Goal: Navigation & Orientation: Understand site structure

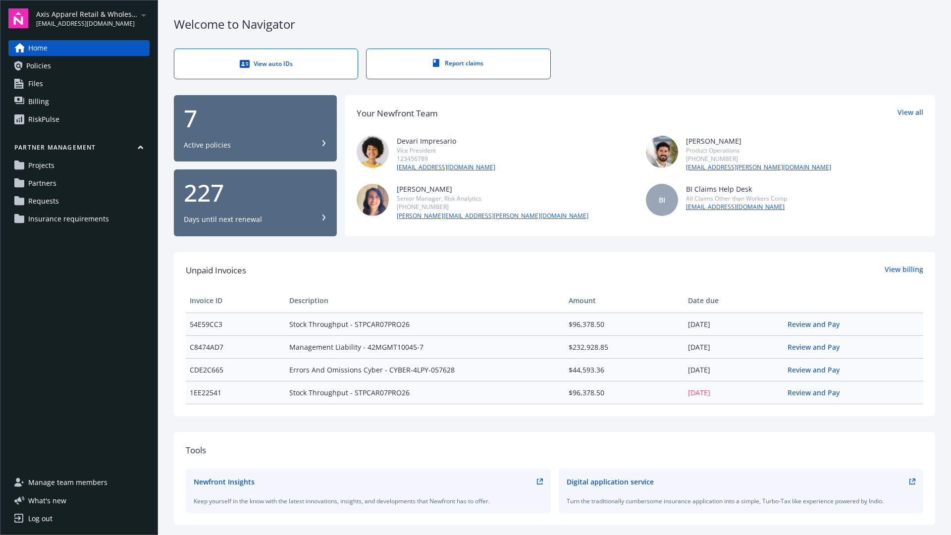
click at [142, 15] on icon "arrowDropDown" at bounding box center [144, 15] width 12 height 12
click at [76, 373] on div "Home Policies Files Billing RiskPulse Partner management Projects Partners Requ…" at bounding box center [78, 251] width 141 height 422
click at [138, 15] on icon "arrowDropDown" at bounding box center [144, 15] width 12 height 12
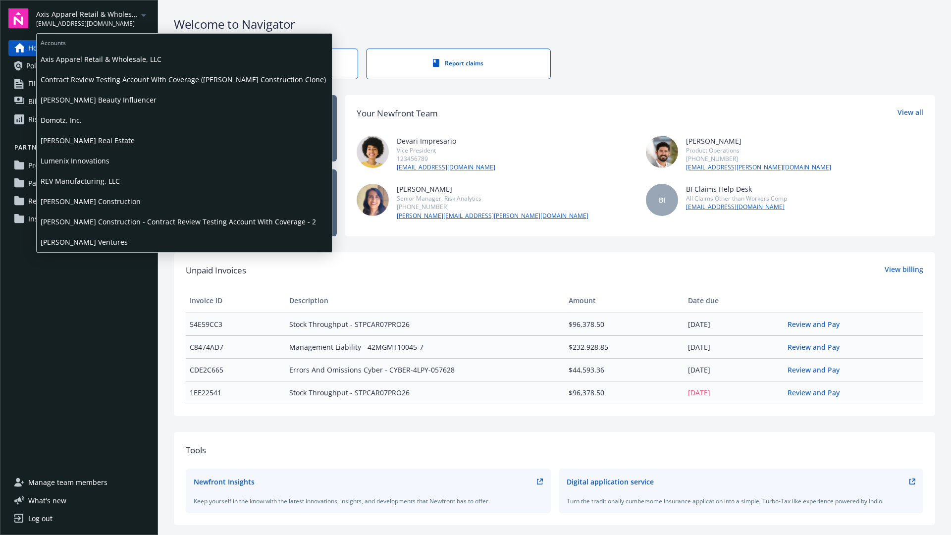
click at [93, 202] on span "[PERSON_NAME] Construction" at bounding box center [184, 201] width 287 height 20
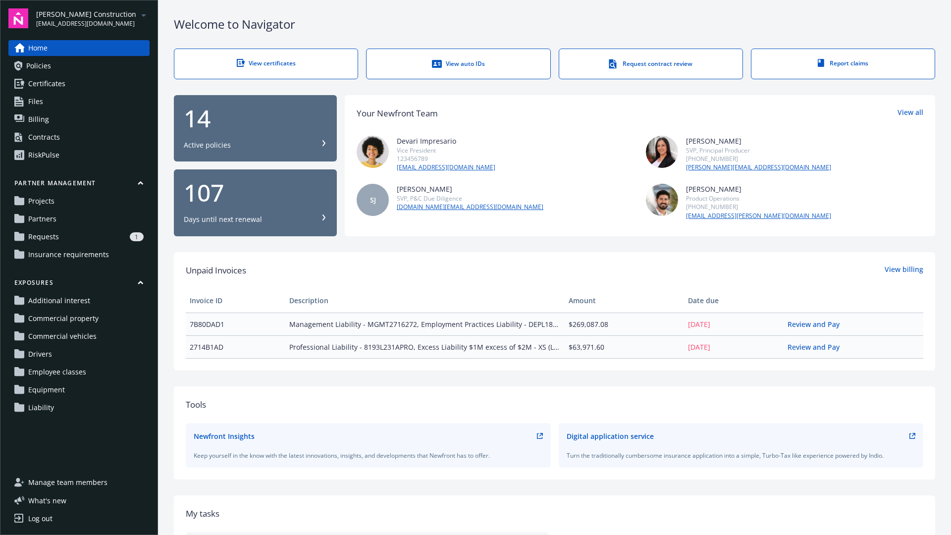
click at [142, 17] on icon "arrowDropDown" at bounding box center [144, 15] width 12 height 12
click at [94, 266] on div "Home Policies Certificates Files Billing Contracts RiskPulse Partner management…" at bounding box center [78, 251] width 141 height 422
click at [285, 63] on div "View certificates" at bounding box center [266, 63] width 144 height 8
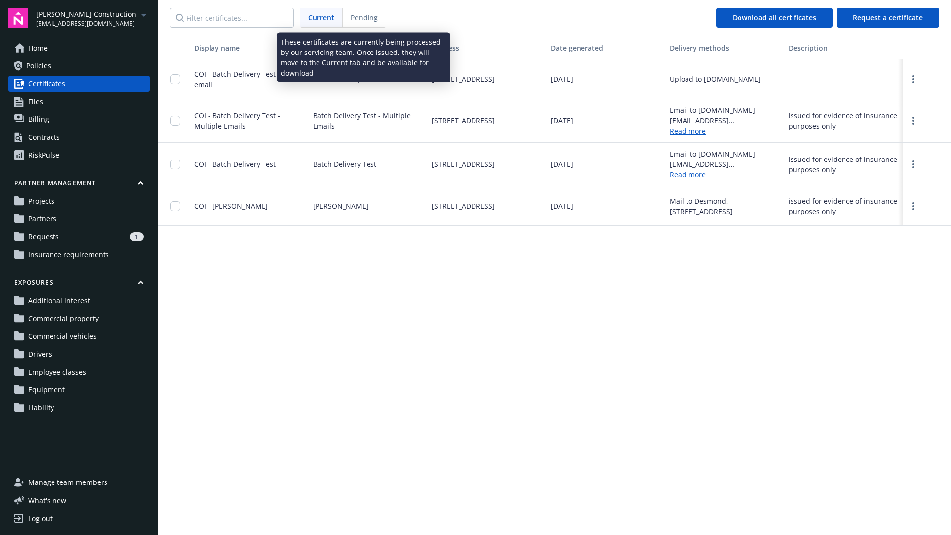
click at [358, 15] on span "Pending" at bounding box center [364, 17] width 27 height 10
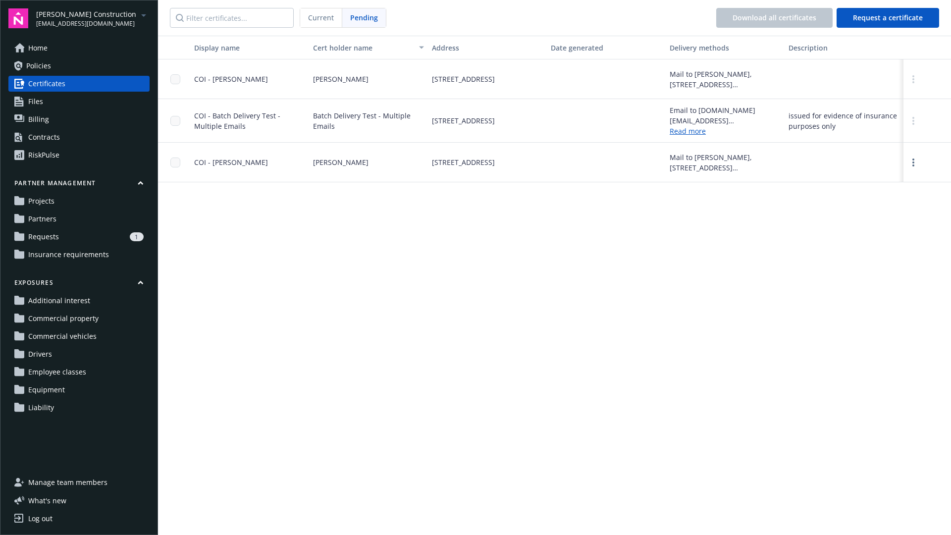
click at [317, 17] on span "Current" at bounding box center [321, 17] width 26 height 10
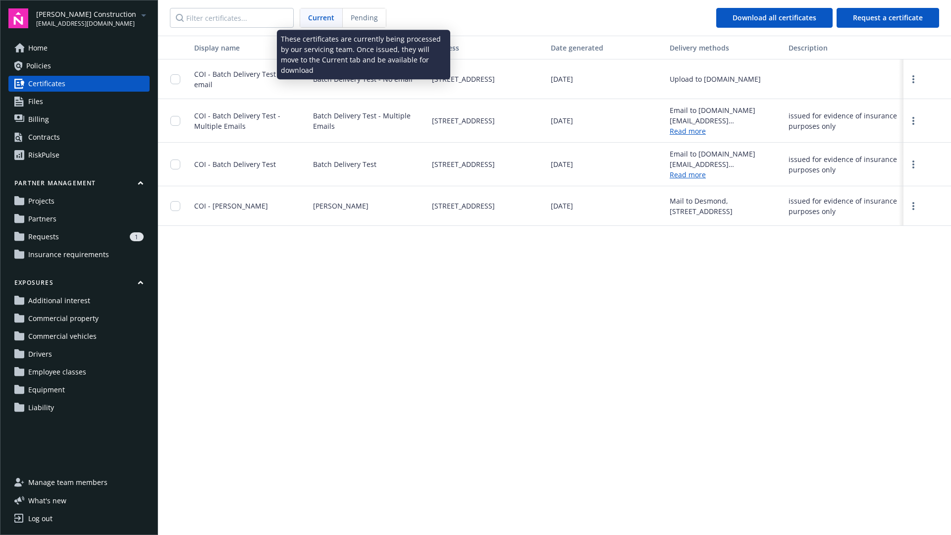
click at [350, 21] on div "Pending" at bounding box center [364, 17] width 43 height 19
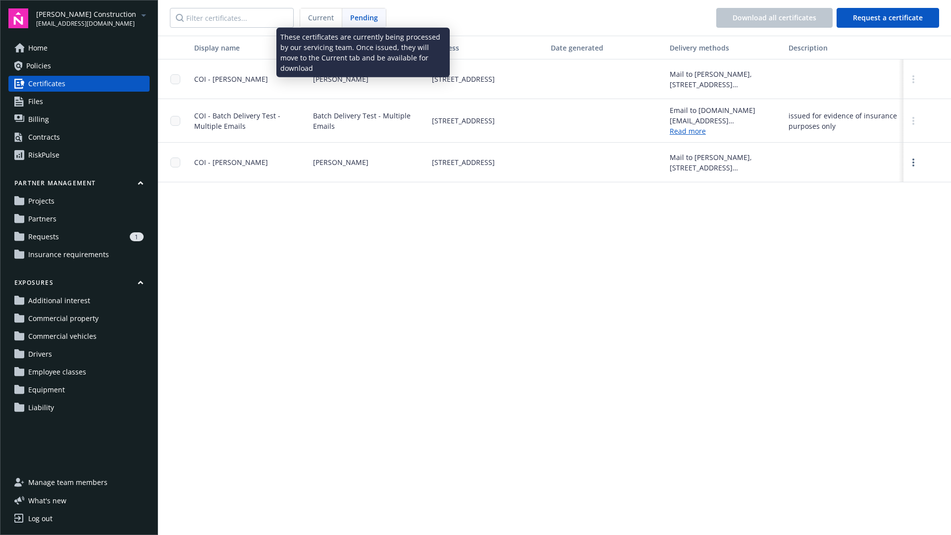
click at [319, 23] on div "Current" at bounding box center [321, 17] width 42 height 19
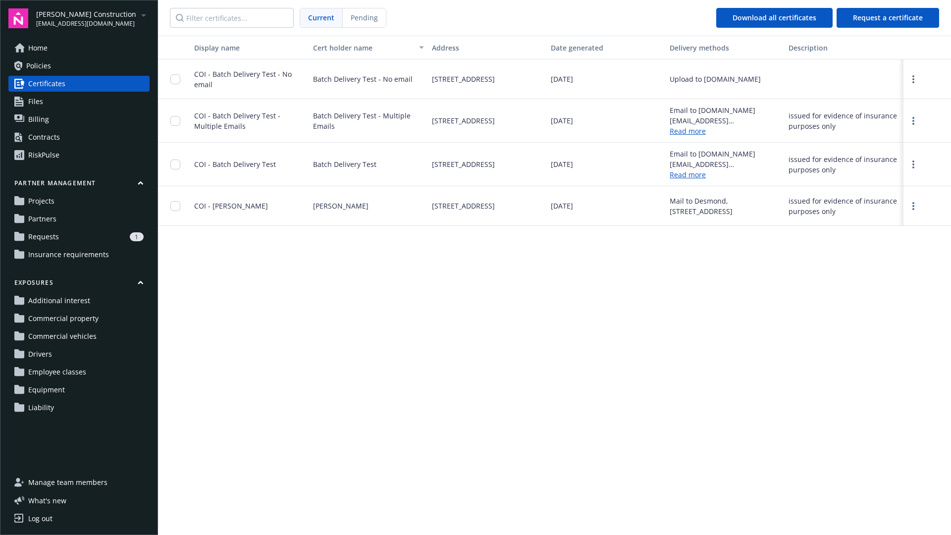
click at [46, 50] on span "Home" at bounding box center [37, 48] width 19 height 16
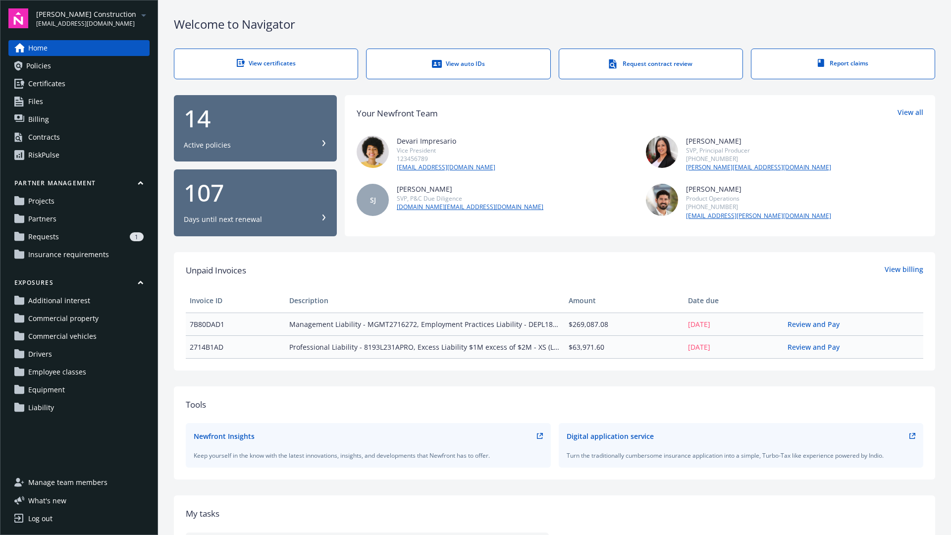
click at [322, 145] on icon at bounding box center [324, 143] width 6 height 6
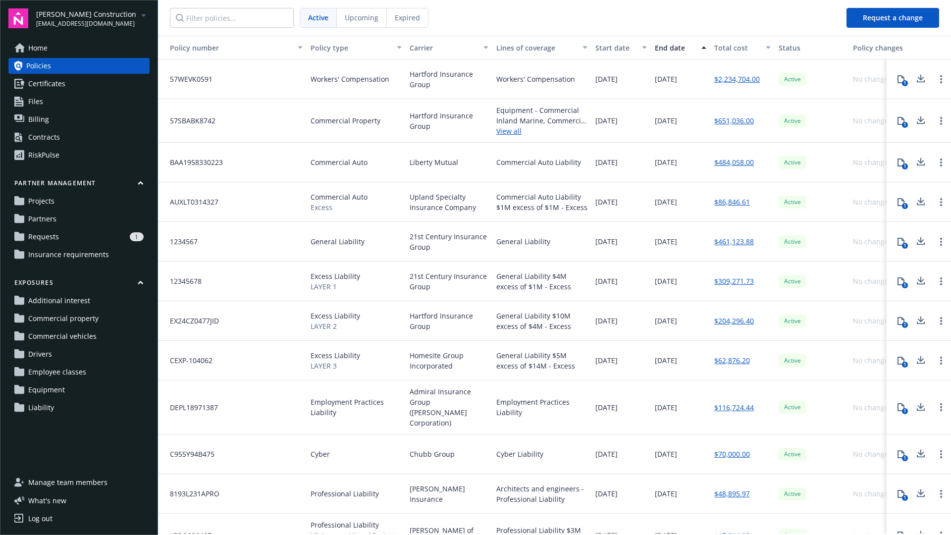
click at [352, 23] on div "Upcoming" at bounding box center [362, 17] width 50 height 19
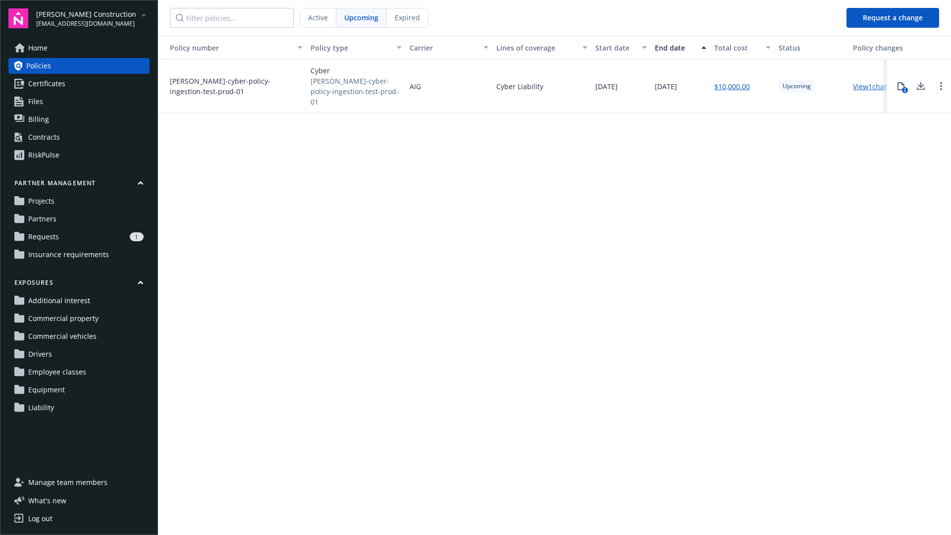
click at [400, 23] on div "Expired" at bounding box center [407, 17] width 41 height 19
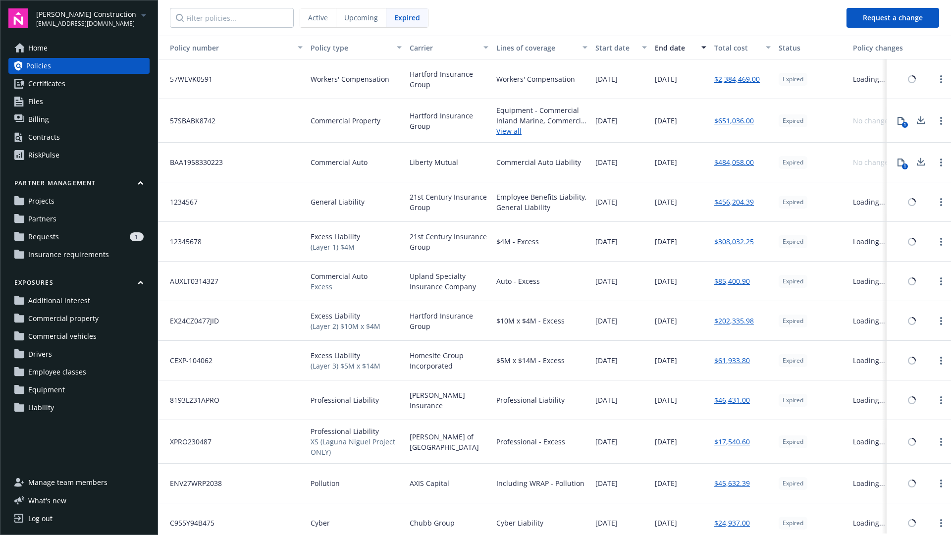
click at [309, 17] on span "Active" at bounding box center [318, 17] width 20 height 10
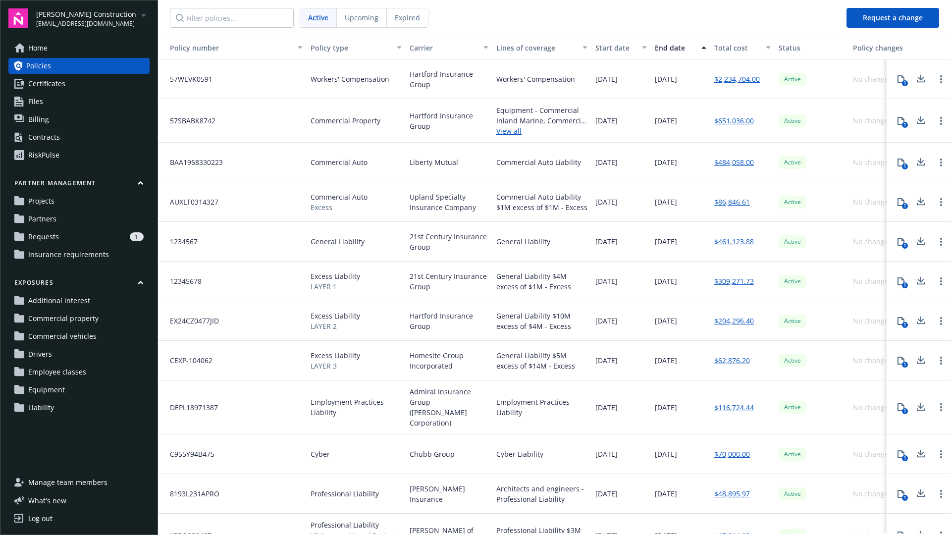
click at [42, 48] on span "Home" at bounding box center [37, 48] width 19 height 16
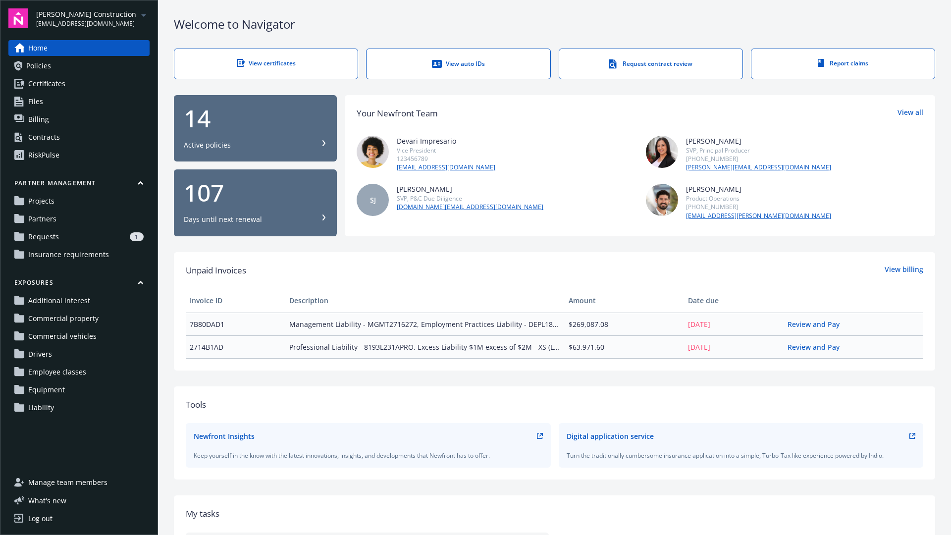
click at [322, 215] on icon at bounding box center [324, 217] width 6 height 6
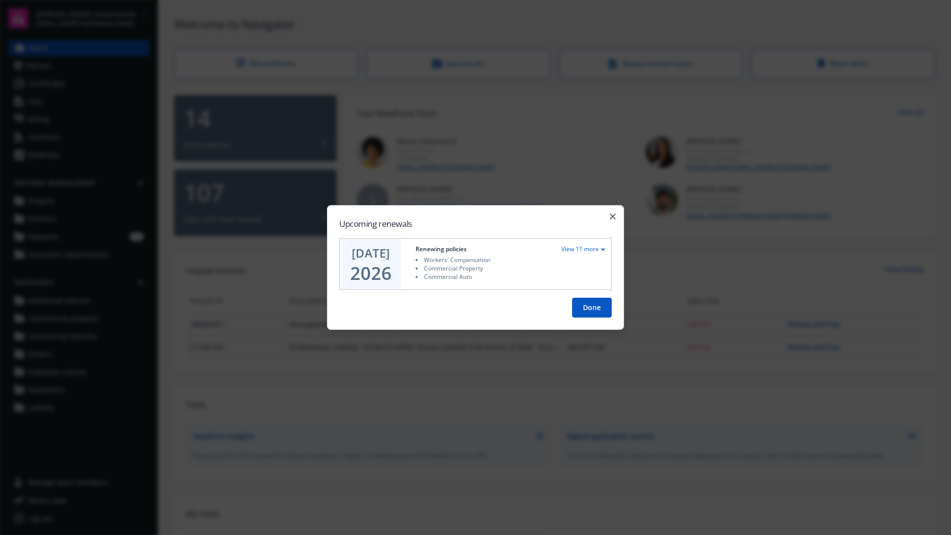
click at [578, 247] on div "View 11 more" at bounding box center [583, 249] width 44 height 8
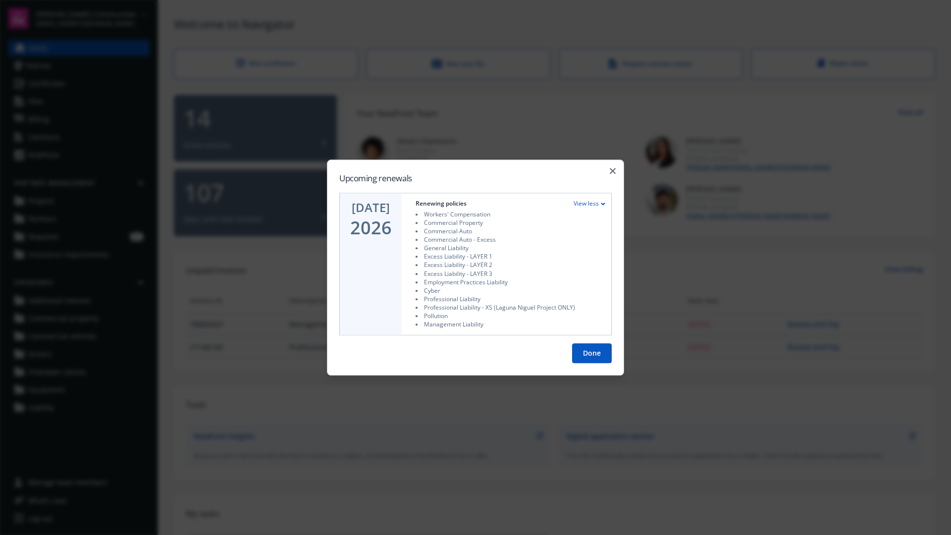
click at [597, 353] on button "Done" at bounding box center [592, 353] width 40 height 20
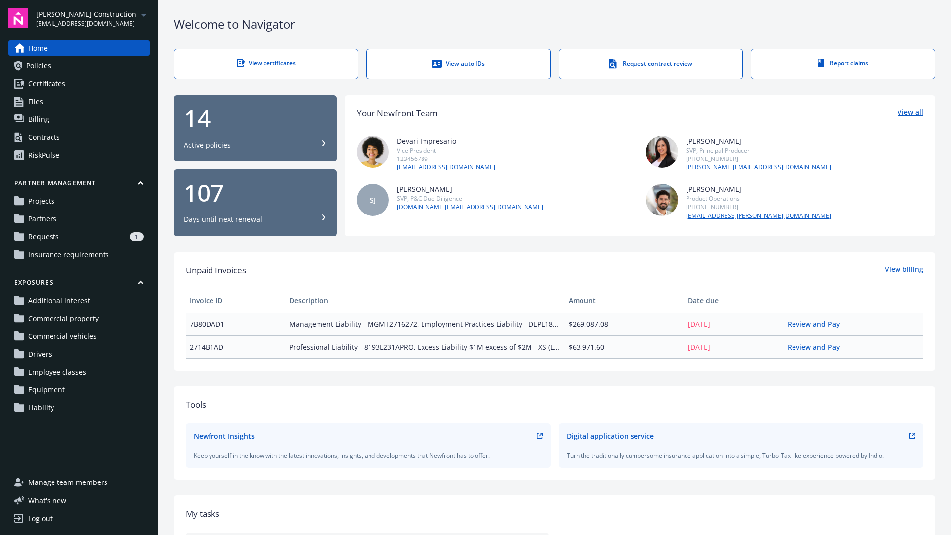
click at [907, 114] on link "View all" at bounding box center [910, 113] width 26 height 13
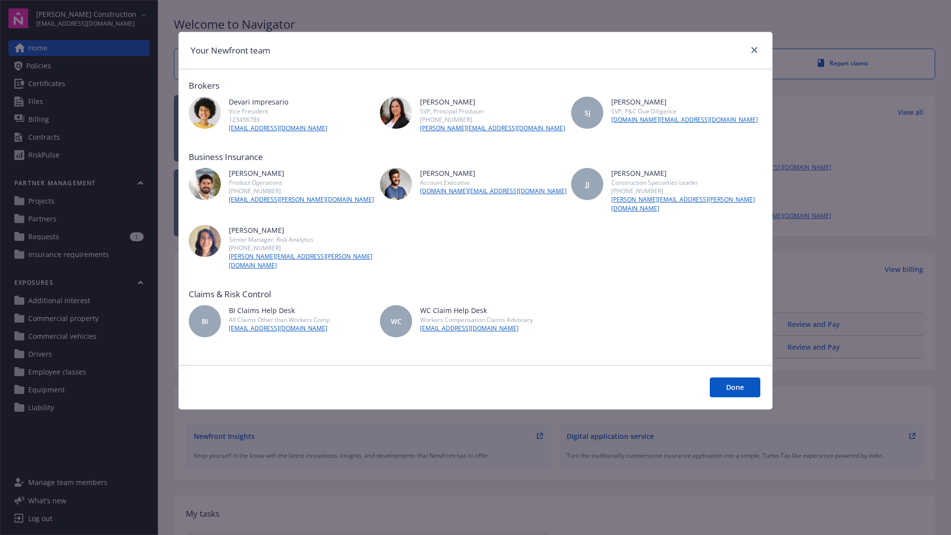
click at [733, 377] on button "Done" at bounding box center [734, 387] width 50 height 20
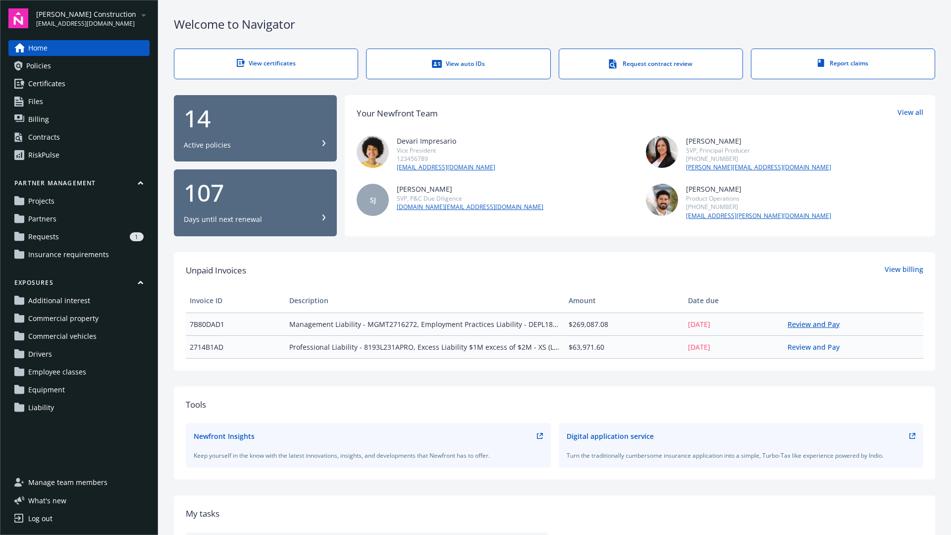
click at [808, 326] on link "Review and Pay" at bounding box center [817, 323] width 60 height 9
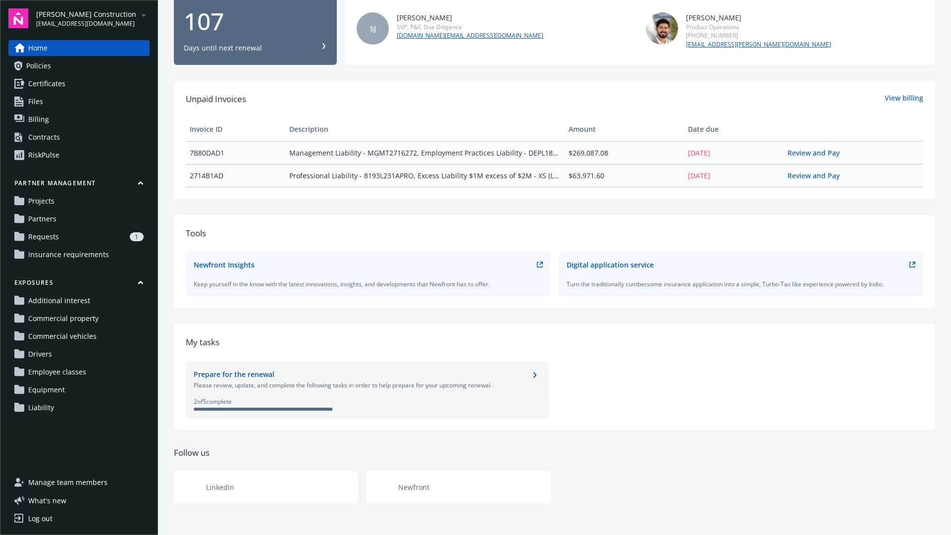
scroll to position [172, 0]
click at [632, 265] on div "Digital application service" at bounding box center [609, 264] width 87 height 10
click at [536, 374] on icon "chevronRight" at bounding box center [535, 374] width 6 height 6
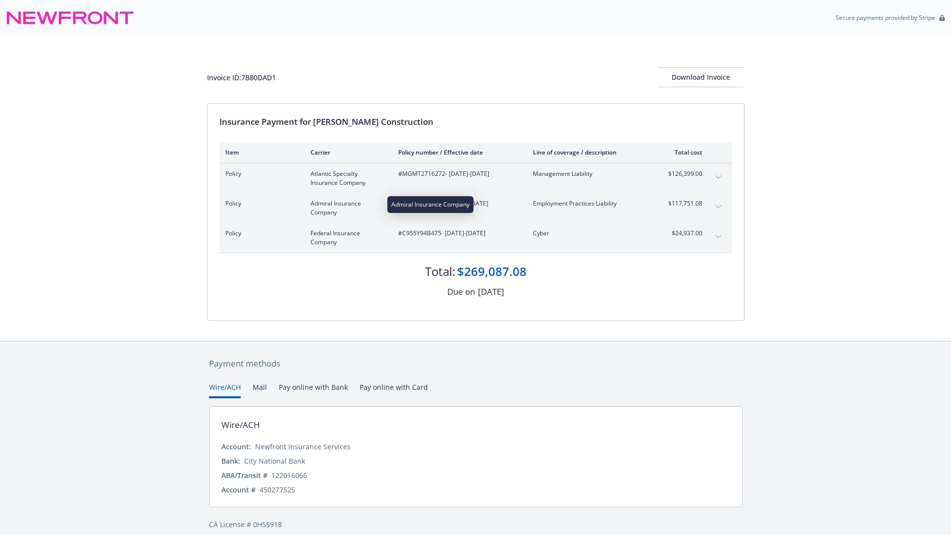
scroll to position [10, 0]
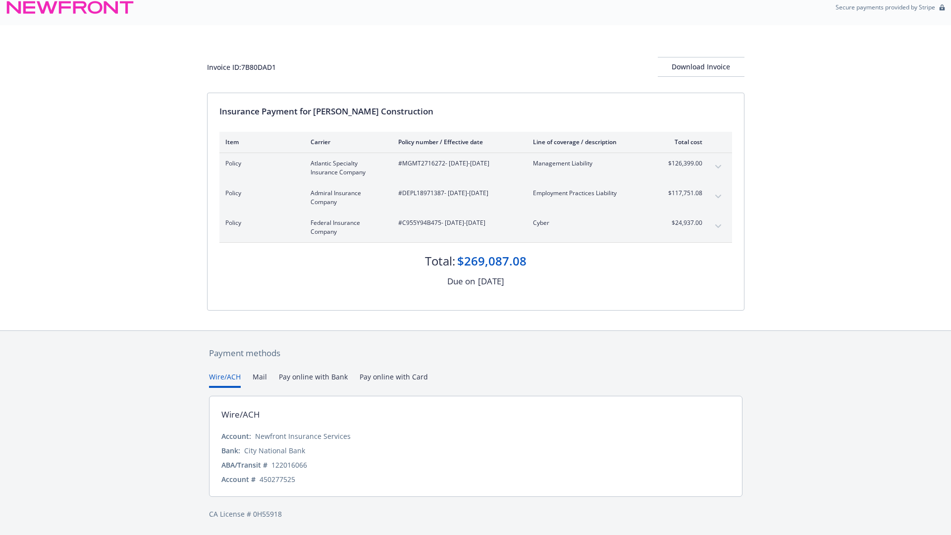
click at [264, 379] on button "Mail" at bounding box center [259, 379] width 14 height 16
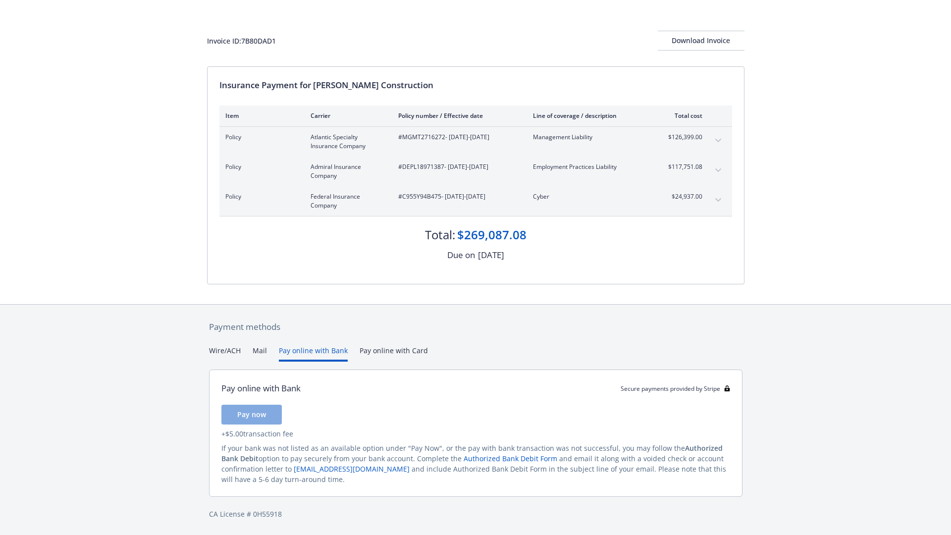
scroll to position [37, 0]
click at [319, 321] on div "Payment methods Wire/ACH Mail Pay online with Bank Pay online with Card Pay onl…" at bounding box center [475, 419] width 537 height 231
click at [381, 351] on div "Payment methods Wire/ACH Mail Pay online with Bank Pay online with Card Pay onl…" at bounding box center [475, 419] width 537 height 231
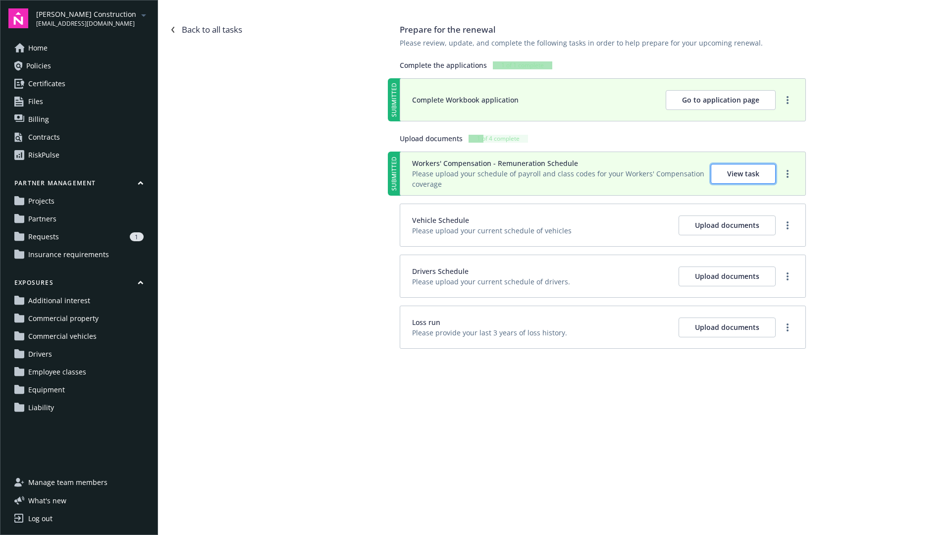
click at [744, 176] on span "View task" at bounding box center [743, 173] width 32 height 9
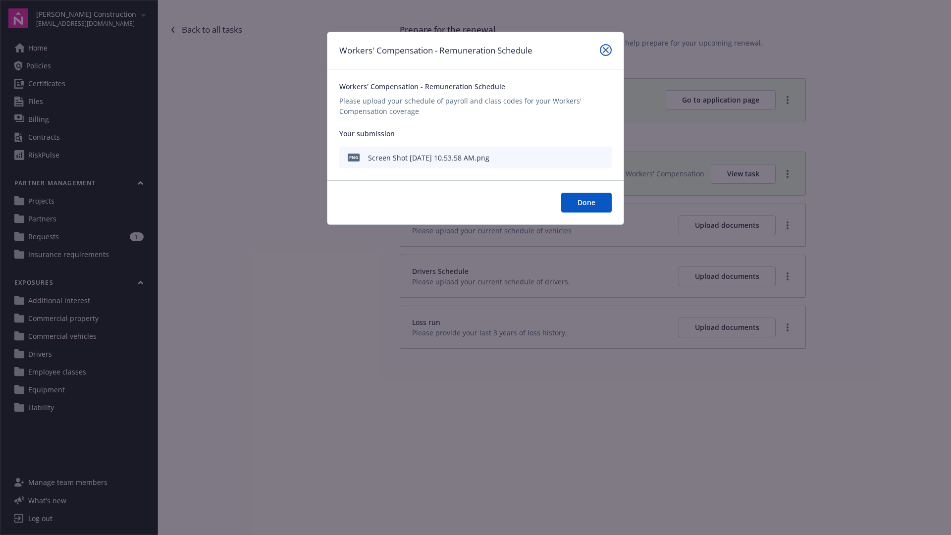
click at [607, 48] on icon "close" at bounding box center [606, 50] width 6 height 6
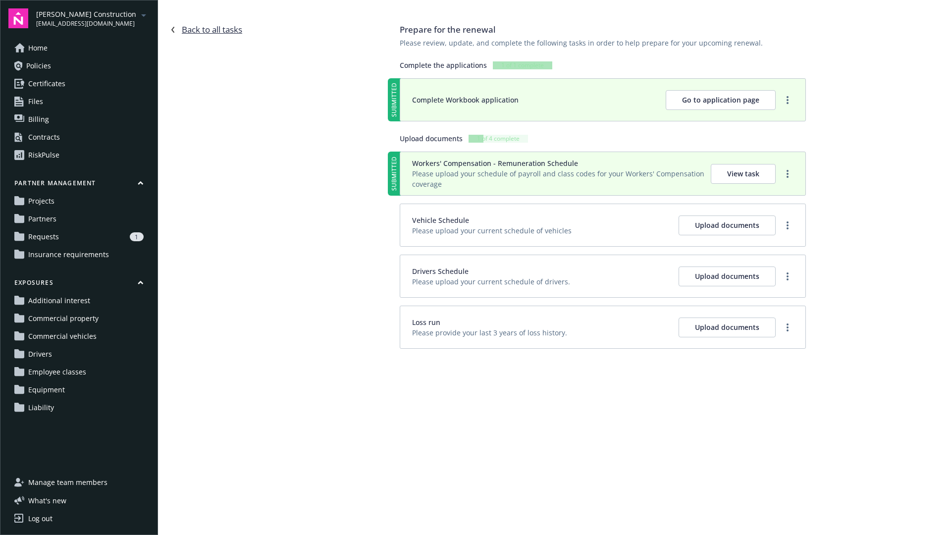
click at [217, 27] on link "Back to all tasks" at bounding box center [206, 30] width 72 height 12
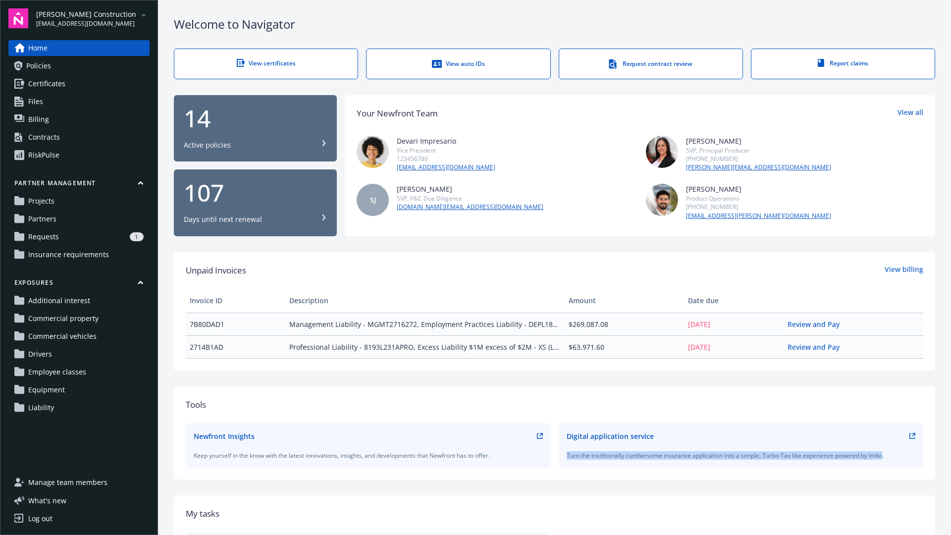
drag, startPoint x: 883, startPoint y: 455, endPoint x: 716, endPoint y: 447, distance: 167.5
click at [716, 447] on div "Digital application service Turn the traditionally cumbersome insurance applica…" at bounding box center [740, 445] width 349 height 29
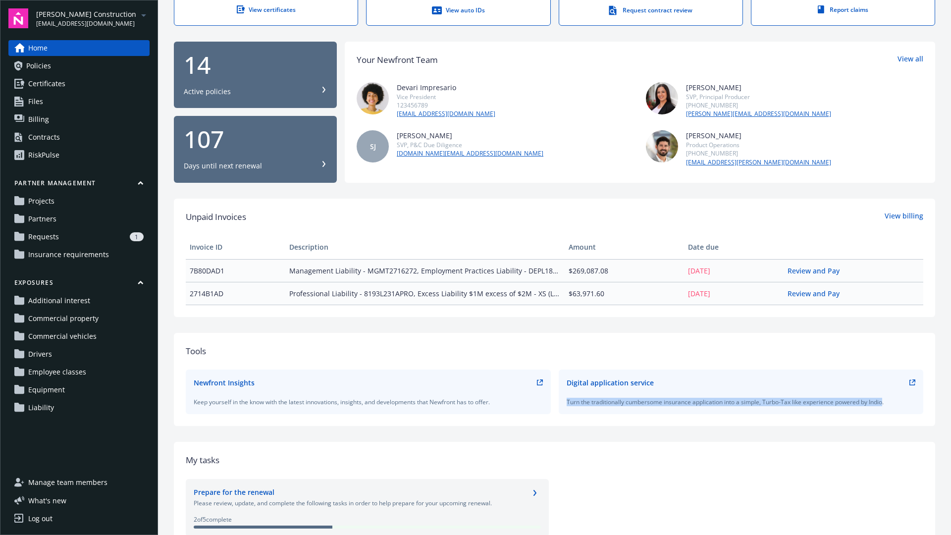
scroll to position [74, 0]
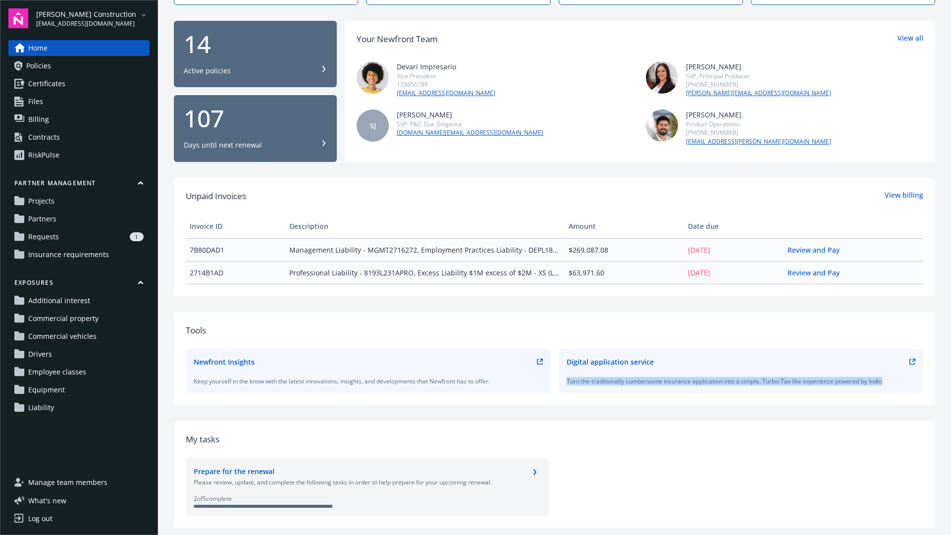
click at [533, 469] on icon "chevronRight" at bounding box center [535, 472] width 6 height 6
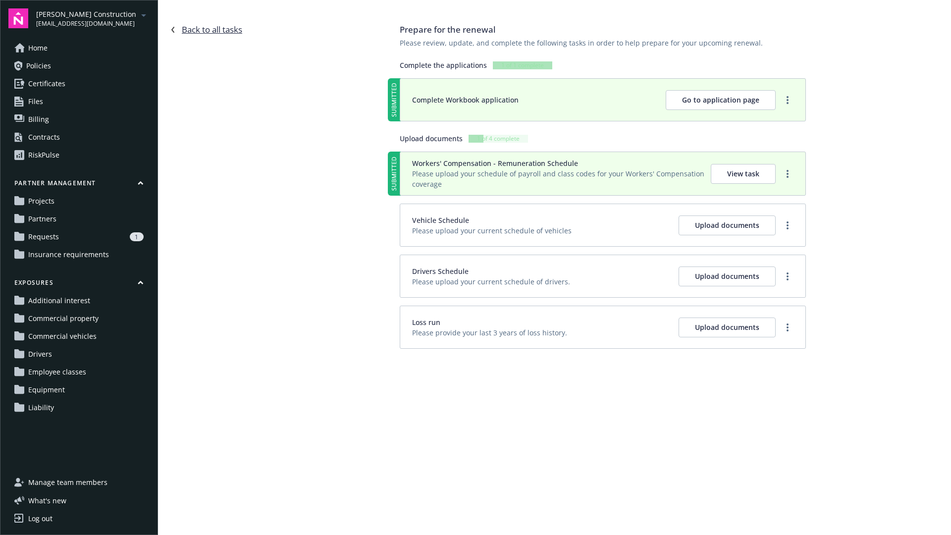
click at [203, 33] on link "Back to all tasks" at bounding box center [206, 30] width 72 height 12
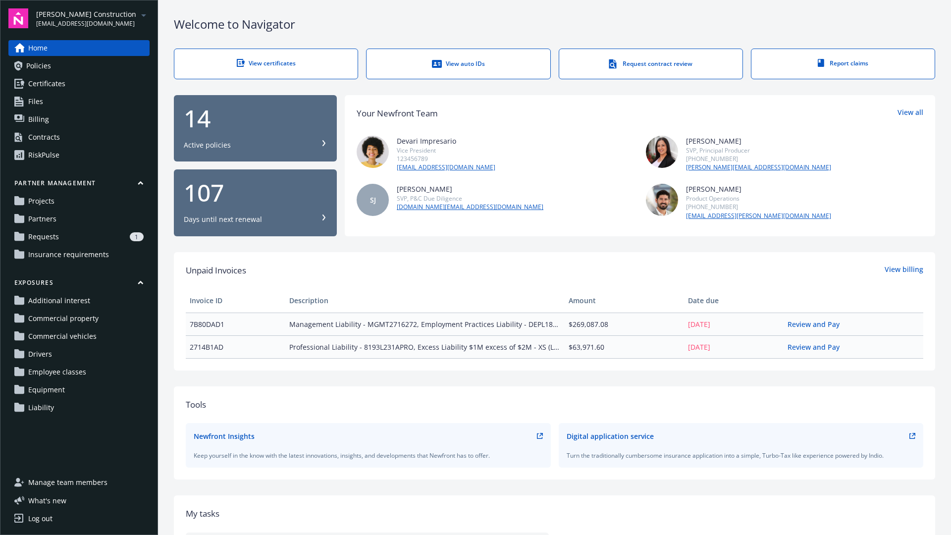
click at [47, 66] on span "Policies" at bounding box center [38, 66] width 25 height 16
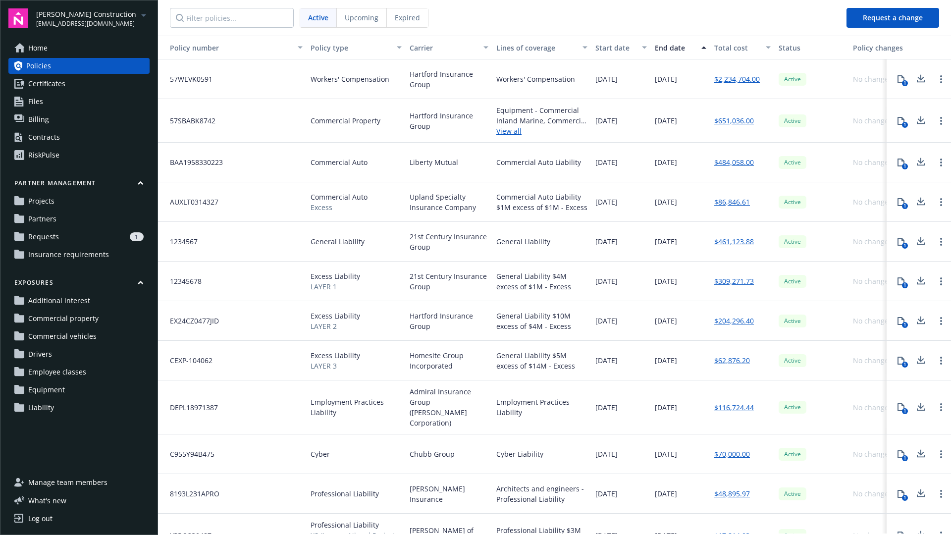
click at [48, 84] on span "Certificates" at bounding box center [46, 84] width 37 height 16
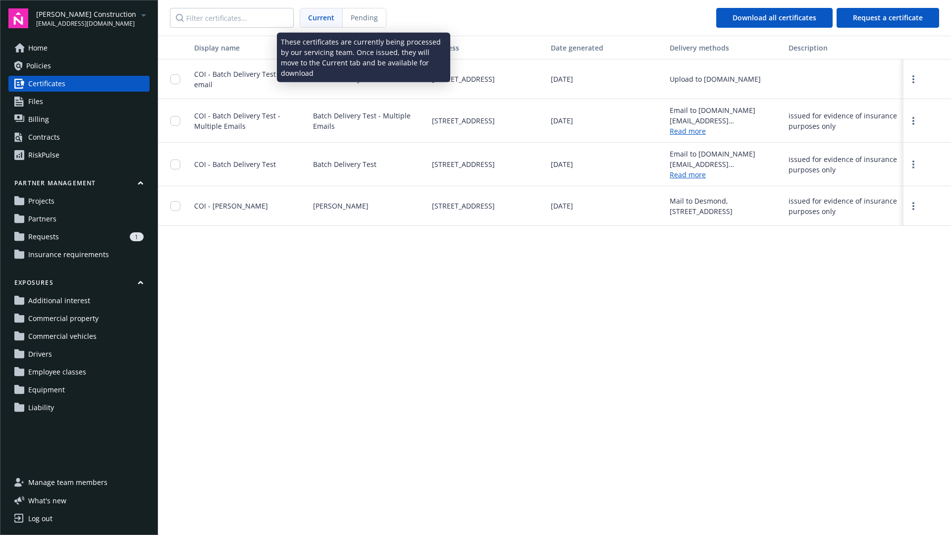
click at [362, 21] on span "Pending" at bounding box center [364, 17] width 27 height 10
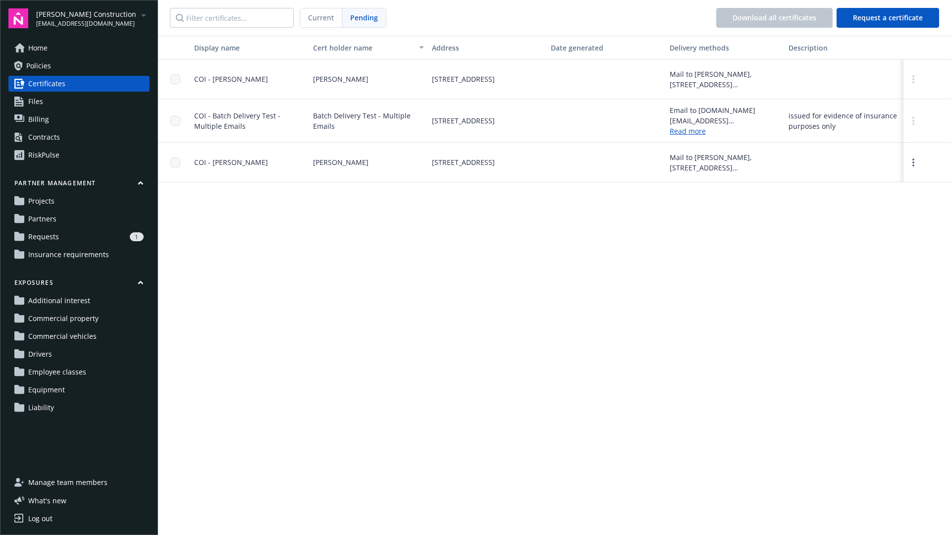
click at [315, 17] on span "Current" at bounding box center [321, 17] width 26 height 10
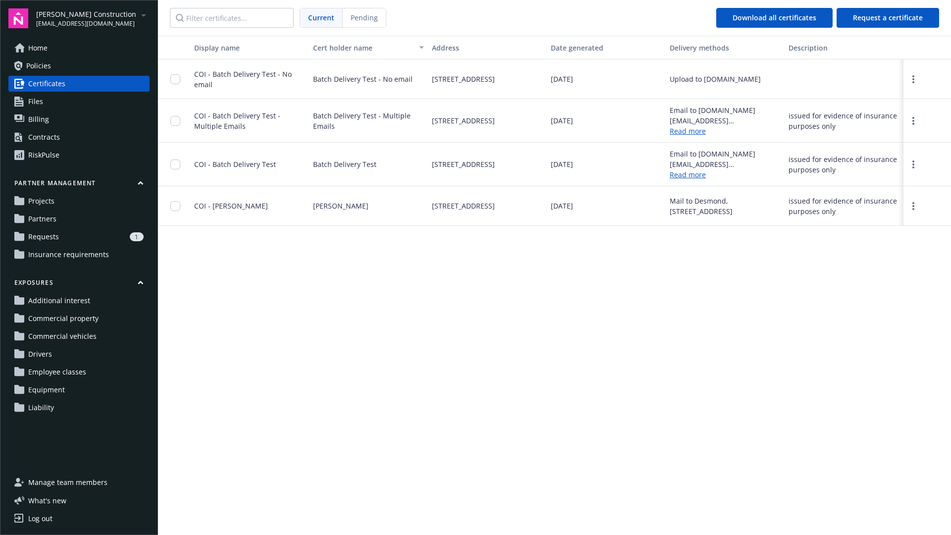
click at [35, 102] on span "Files" at bounding box center [35, 102] width 15 height 16
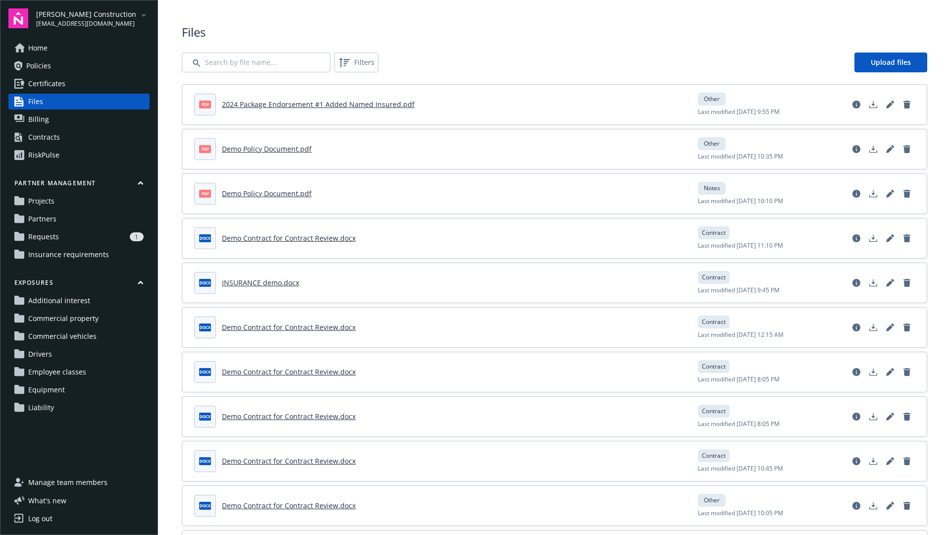
click at [39, 115] on span "Billing" at bounding box center [38, 119] width 21 height 16
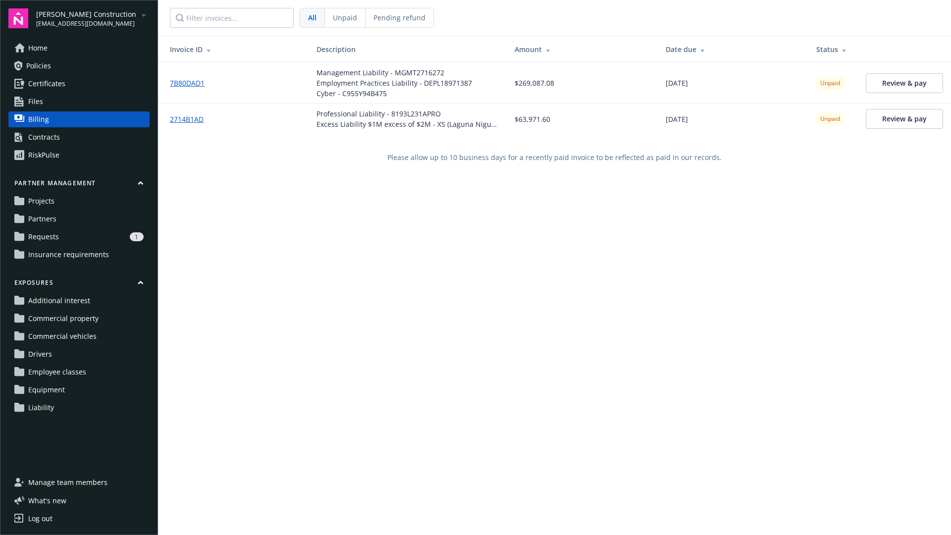
click at [41, 134] on div "Contracts" at bounding box center [44, 137] width 32 height 16
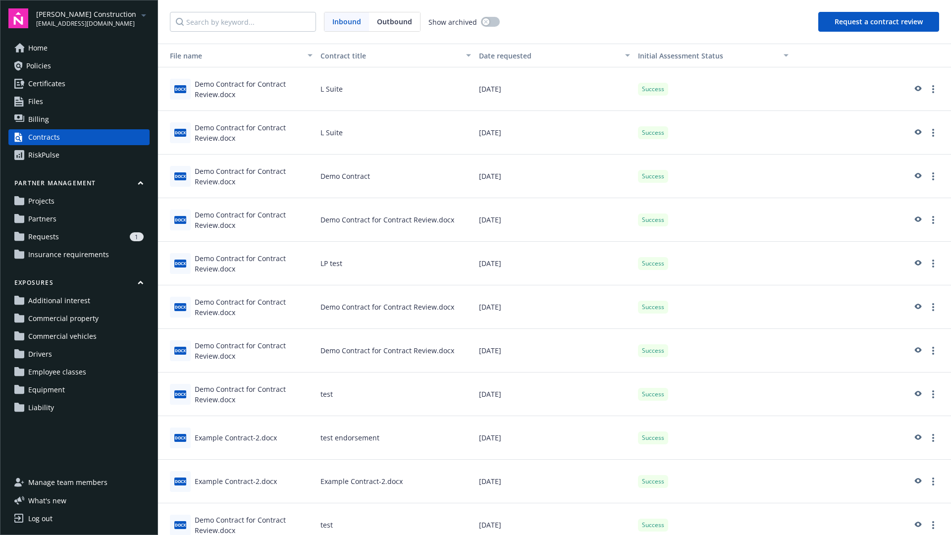
click at [220, 84] on div "Demo Contract for Contract Review.docx" at bounding box center [254, 89] width 118 height 21
click at [206, 84] on div "Demo Contract for Contract Review.docx" at bounding box center [254, 89] width 118 height 21
click at [184, 88] on span "docx" at bounding box center [180, 88] width 12 height 7
click at [233, 177] on div "Demo Contract for Contract Review.docx" at bounding box center [254, 176] width 118 height 21
click at [230, 170] on div "Demo Contract for Contract Review.docx" at bounding box center [254, 176] width 118 height 21
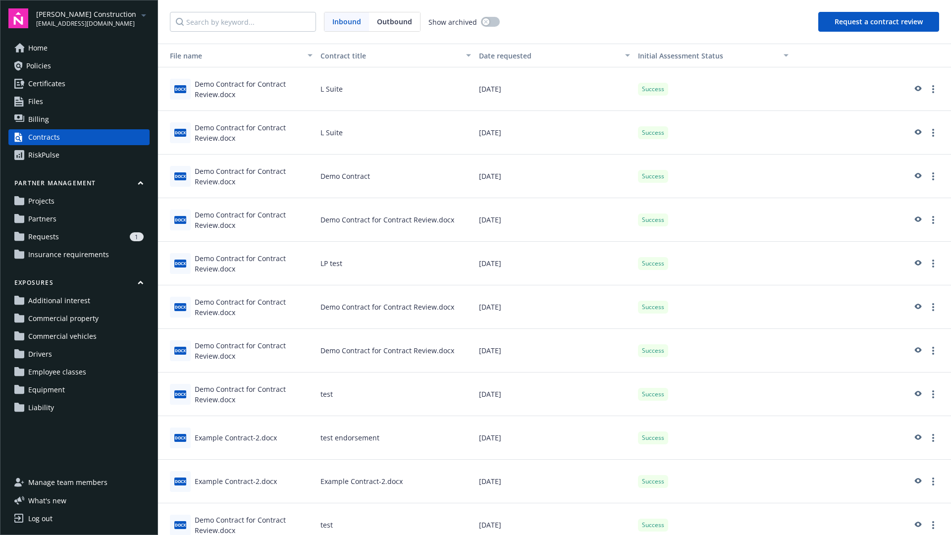
click at [942, 174] on div at bounding box center [871, 176] width 151 height 12
click at [932, 176] on icon "more" at bounding box center [933, 176] width 2 height 8
click at [916, 193] on link "View assessment summary" at bounding box center [877, 197] width 121 height 20
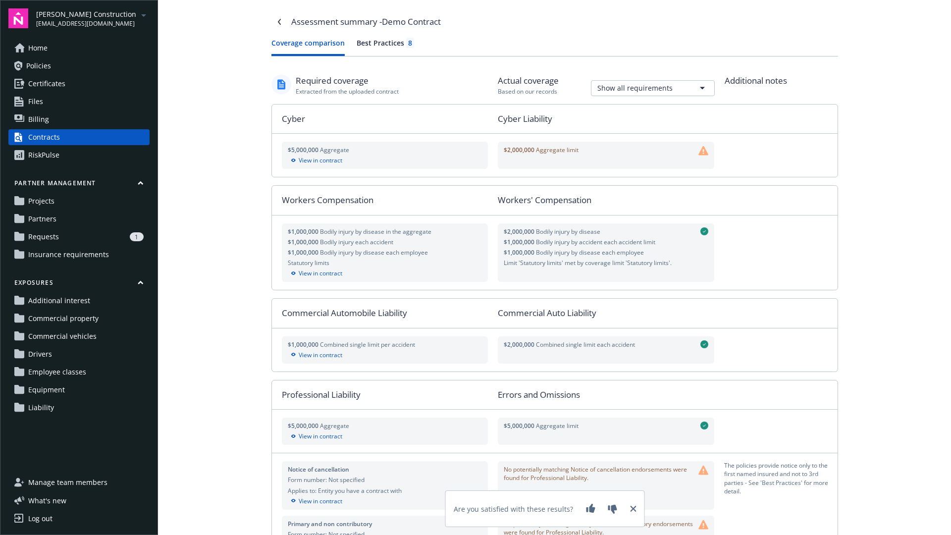
click at [382, 44] on div "Best Practices 8" at bounding box center [384, 43] width 57 height 10
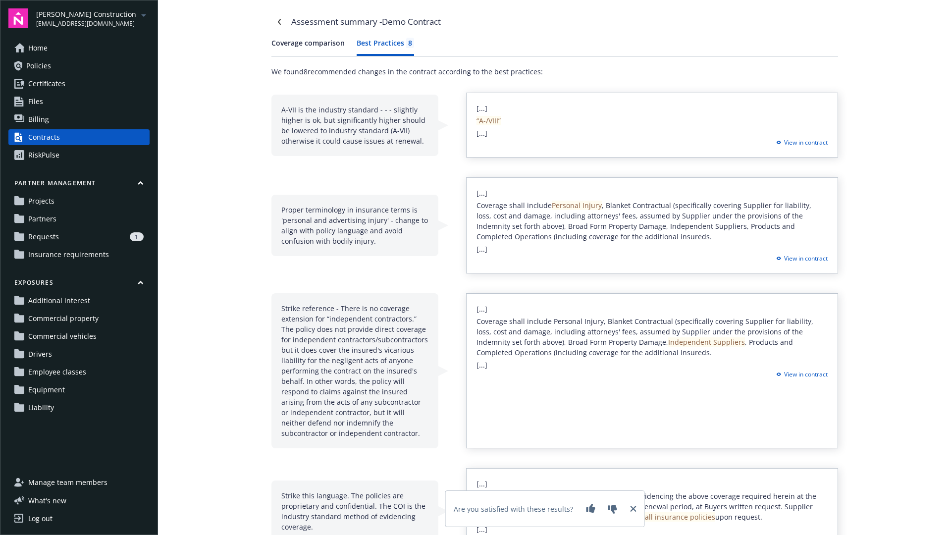
click at [326, 42] on button "Coverage comparison" at bounding box center [307, 47] width 73 height 18
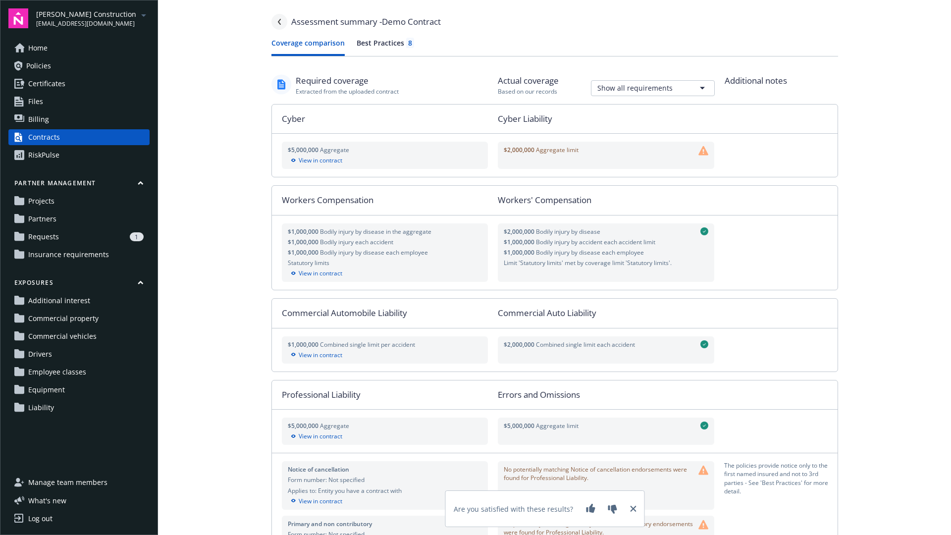
click at [282, 22] on link "Navigate back" at bounding box center [279, 22] width 16 height 16
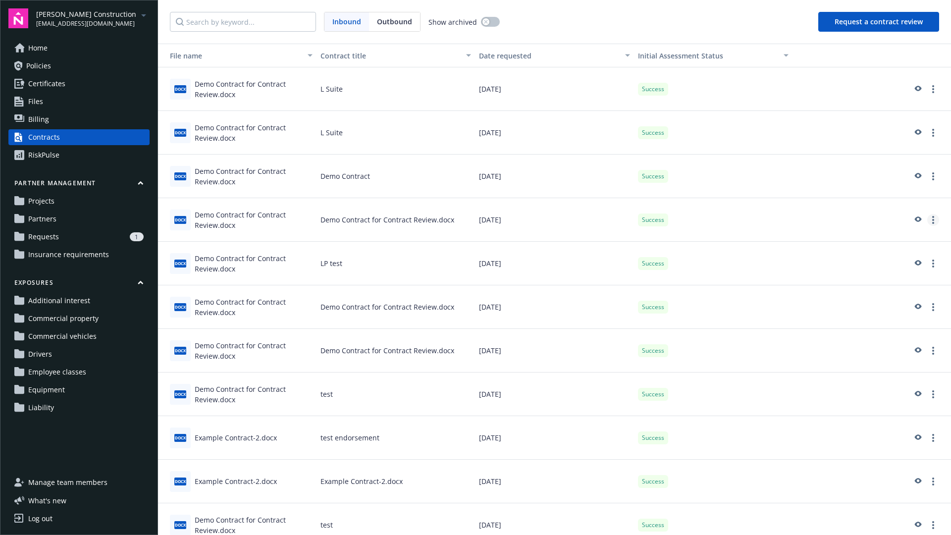
click at [934, 221] on link "more" at bounding box center [933, 220] width 12 height 12
click at [922, 216] on div "View assessment summary Rename contract Archive assessment Download contract fi…" at bounding box center [871, 220] width 151 height 12
click at [916, 219] on icon "preview" at bounding box center [917, 218] width 7 height 5
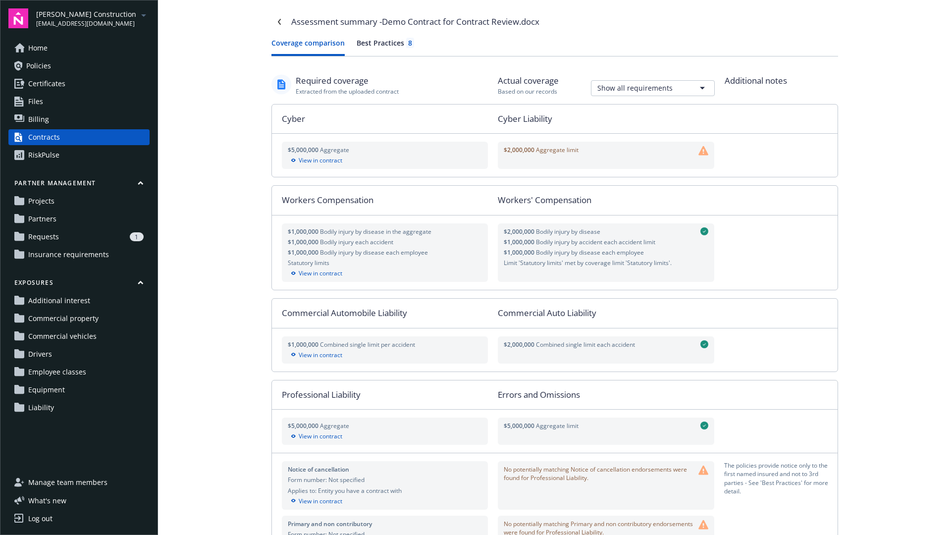
click at [55, 153] on div "RiskPulse" at bounding box center [43, 155] width 31 height 16
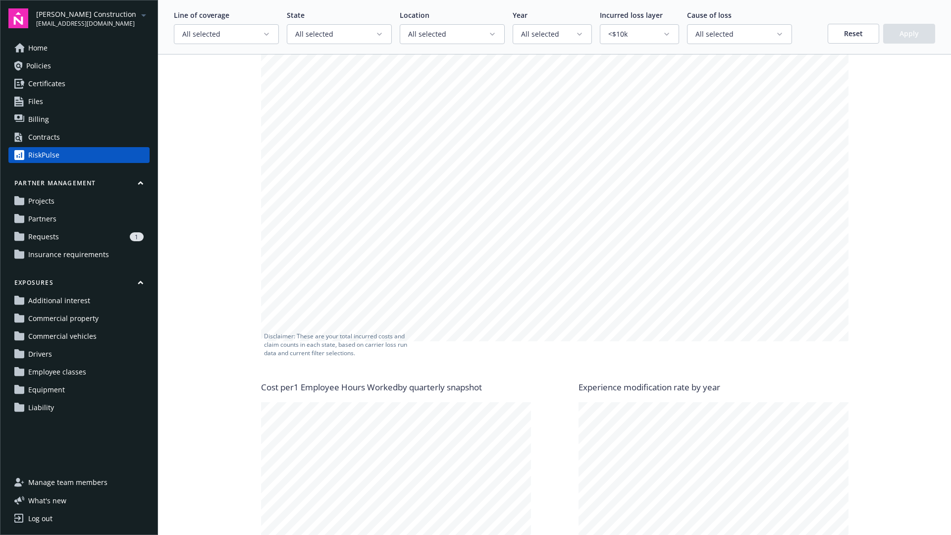
scroll to position [289, 0]
click at [44, 199] on span "Projects" at bounding box center [41, 201] width 26 height 16
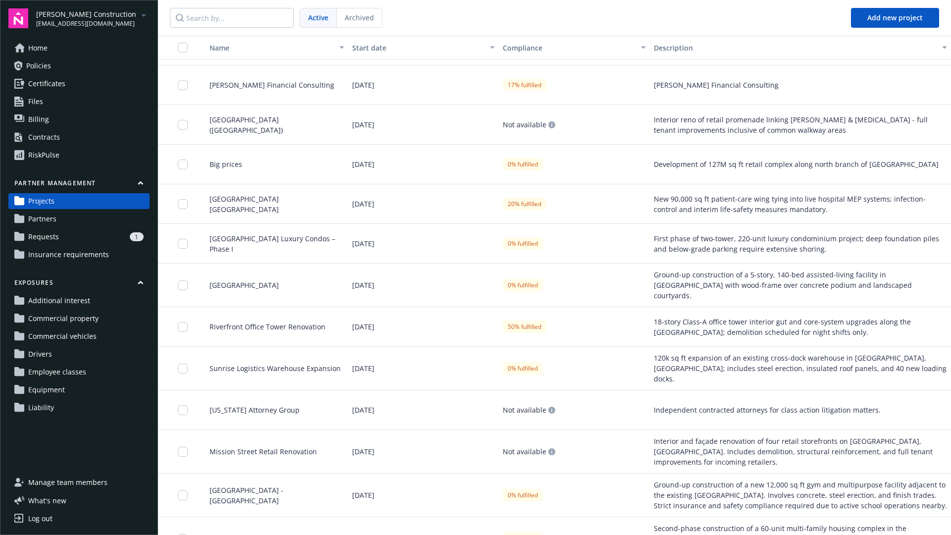
scroll to position [48, 0]
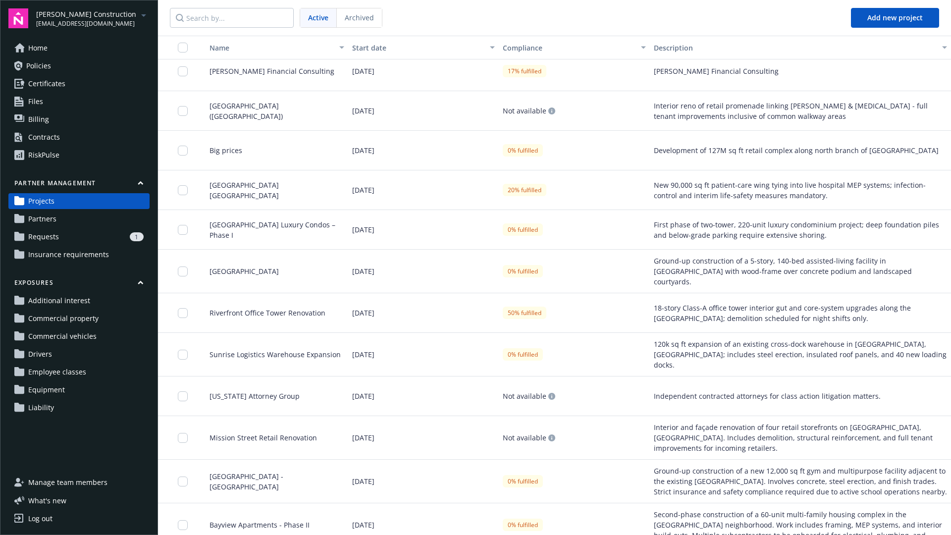
click at [45, 217] on span "Partners" at bounding box center [42, 219] width 28 height 16
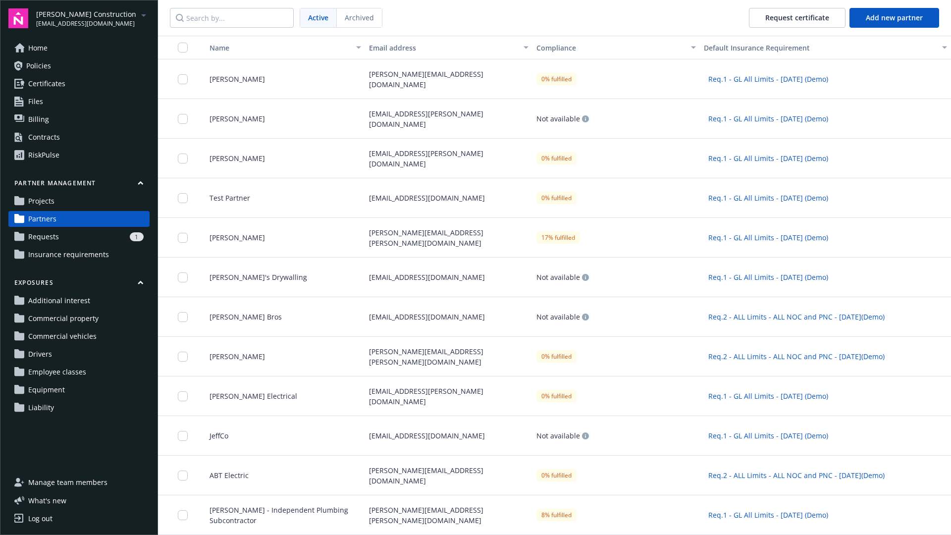
click at [46, 235] on span "Requests" at bounding box center [43, 237] width 31 height 16
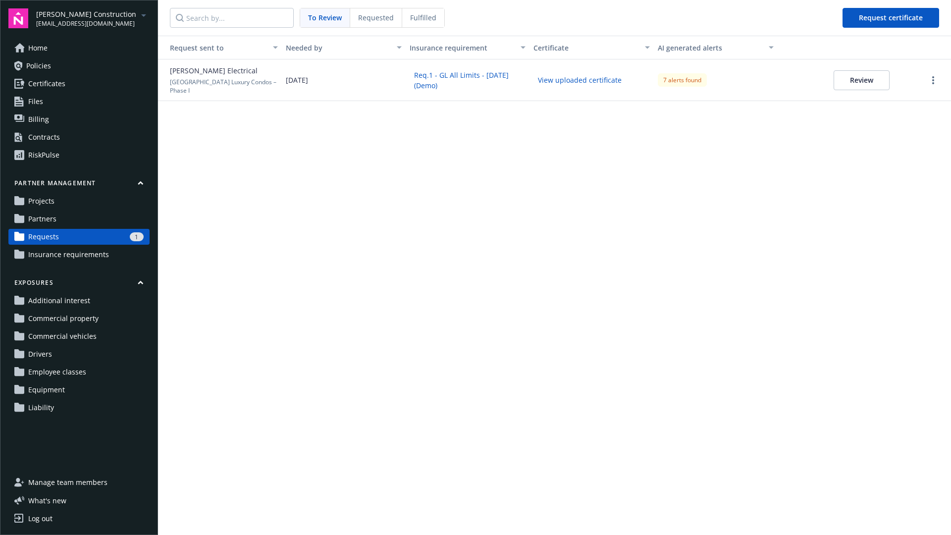
click at [862, 88] on button "Review" at bounding box center [861, 80] width 56 height 20
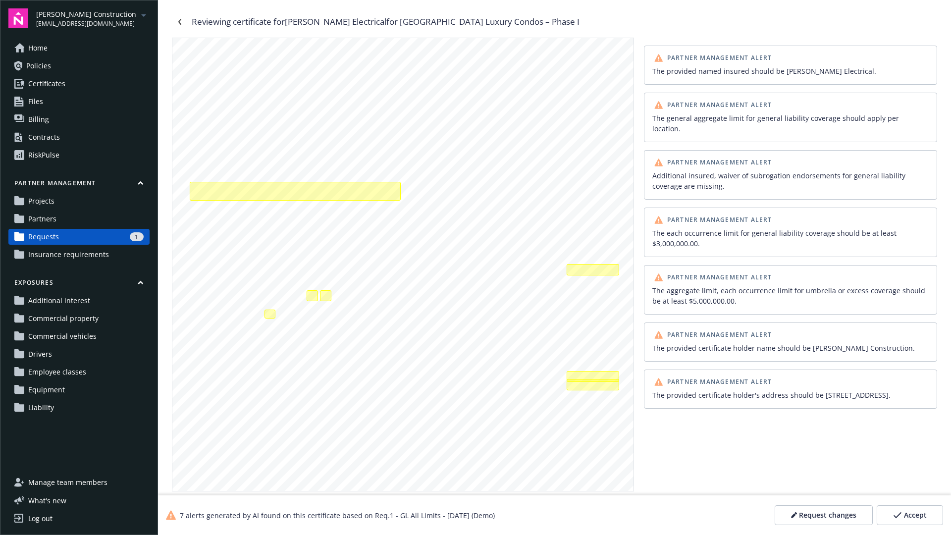
click at [42, 251] on span "Insurance requirements" at bounding box center [68, 255] width 81 height 16
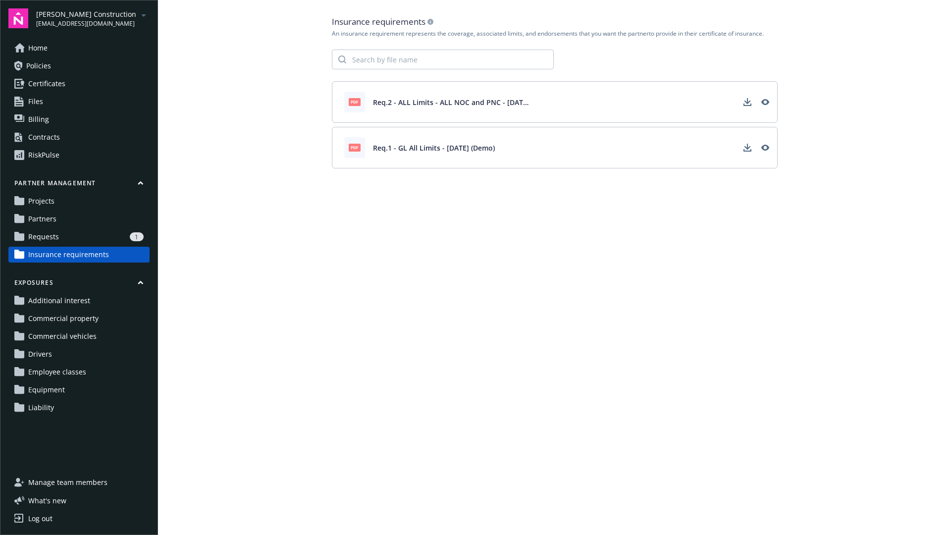
click at [43, 298] on span "Additional interest" at bounding box center [59, 301] width 62 height 16
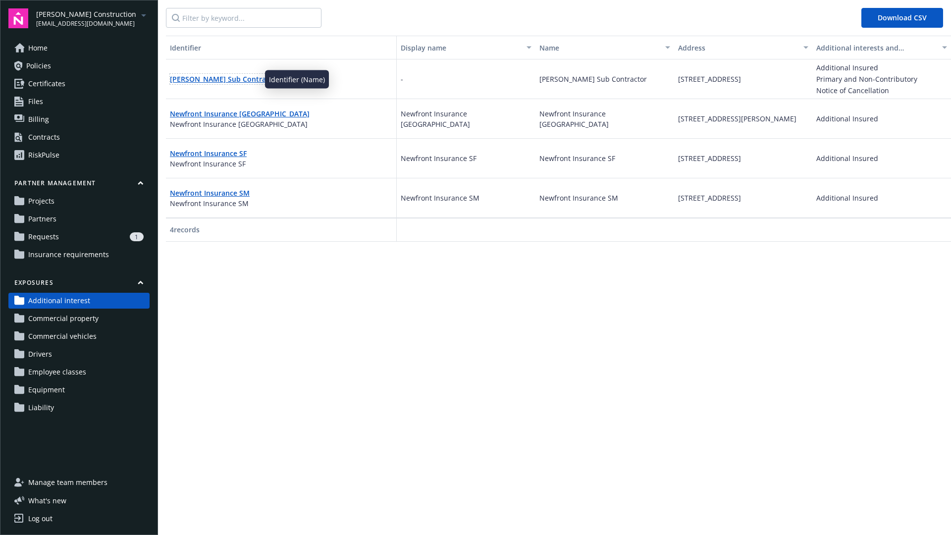
click at [218, 78] on link "[PERSON_NAME] Sub Contractor" at bounding box center [225, 78] width 110 height 9
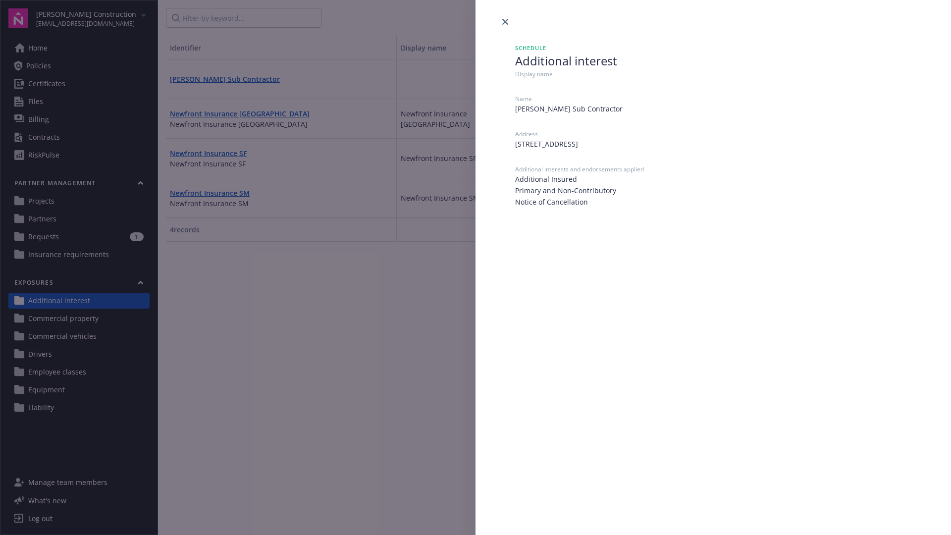
click at [393, 288] on div "Schedule Additional interest Display name Name [PERSON_NAME] Sub Contractor Add…" at bounding box center [475, 267] width 951 height 535
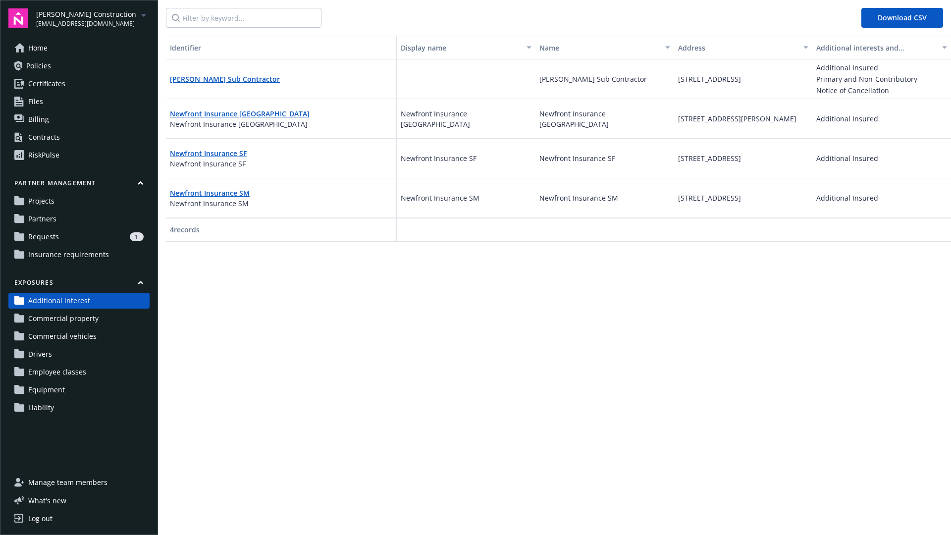
click at [76, 320] on span "Commercial property" at bounding box center [63, 318] width 70 height 16
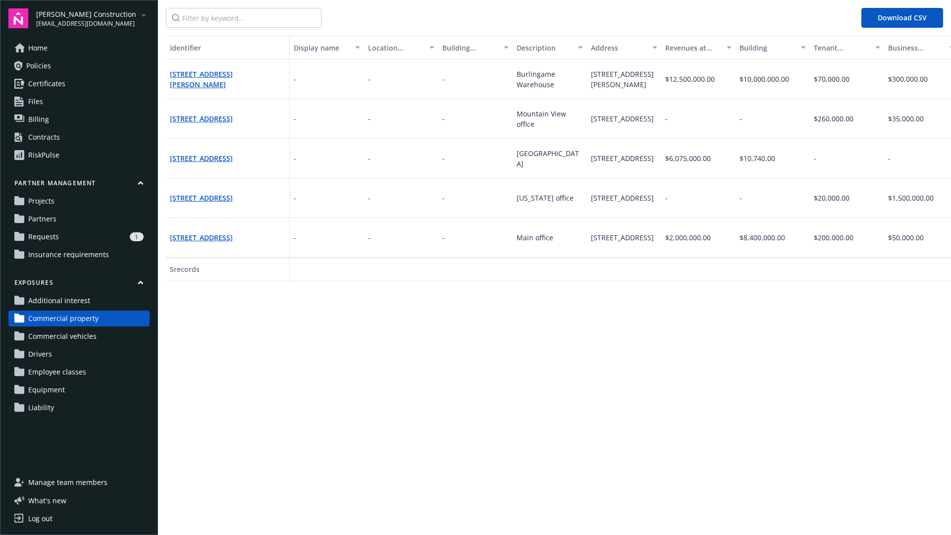
click at [72, 335] on span "Commercial vehicles" at bounding box center [62, 336] width 68 height 16
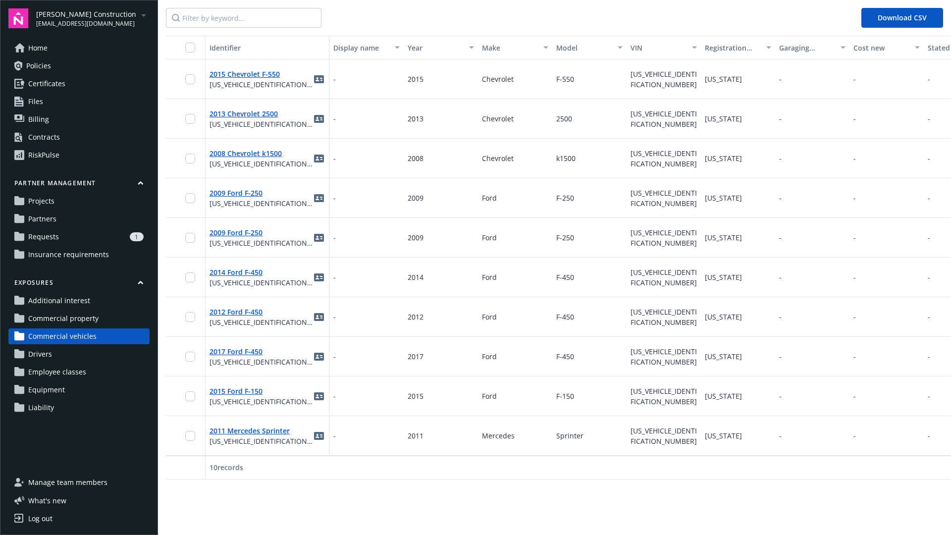
click at [45, 353] on span "Drivers" at bounding box center [40, 354] width 24 height 16
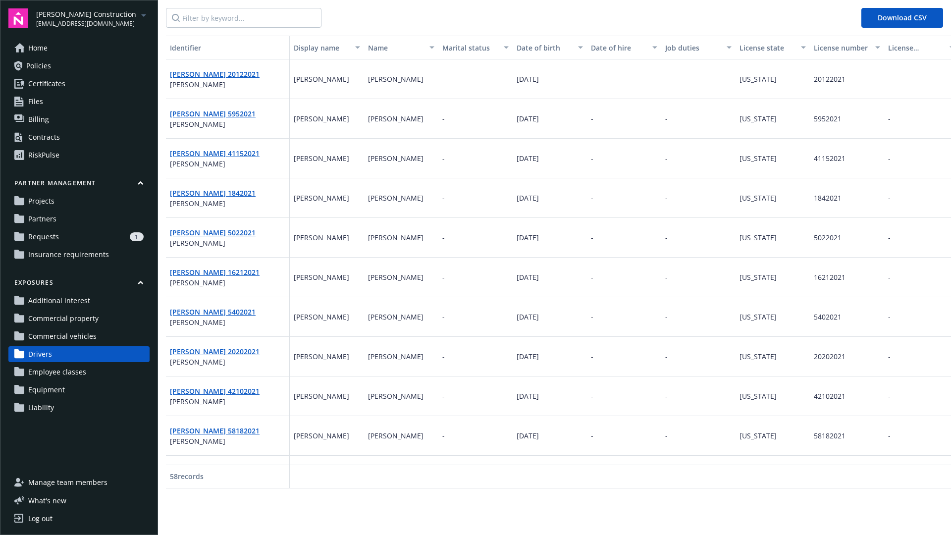
click at [41, 368] on span "Employee classes" at bounding box center [57, 372] width 58 height 16
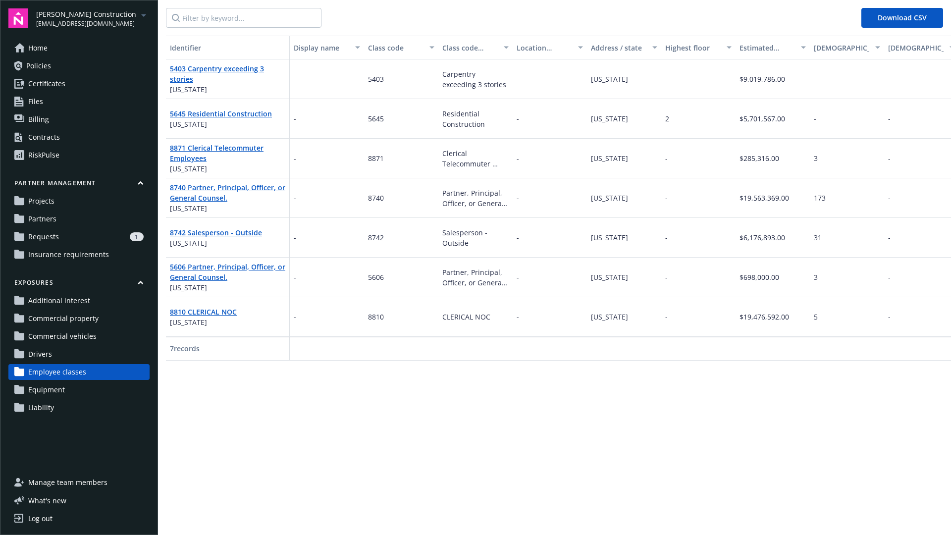
click at [41, 386] on span "Equipment" at bounding box center [46, 390] width 37 height 16
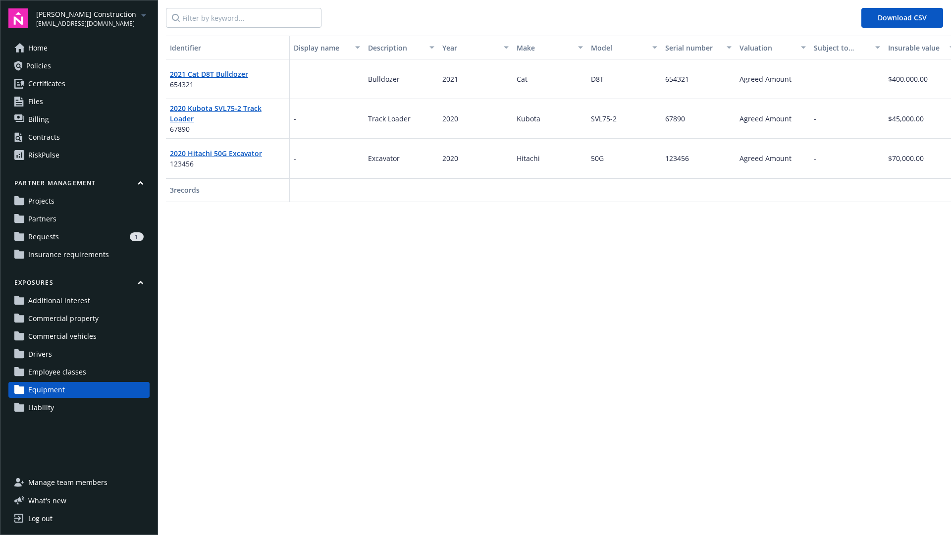
click at [41, 405] on span "Liability" at bounding box center [41, 408] width 26 height 16
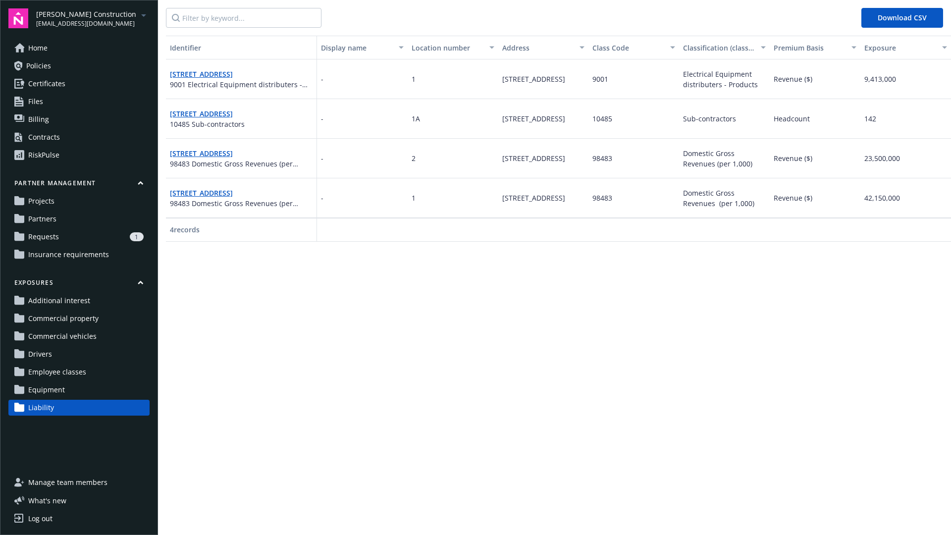
click at [48, 255] on span "Insurance requirements" at bounding box center [68, 255] width 81 height 16
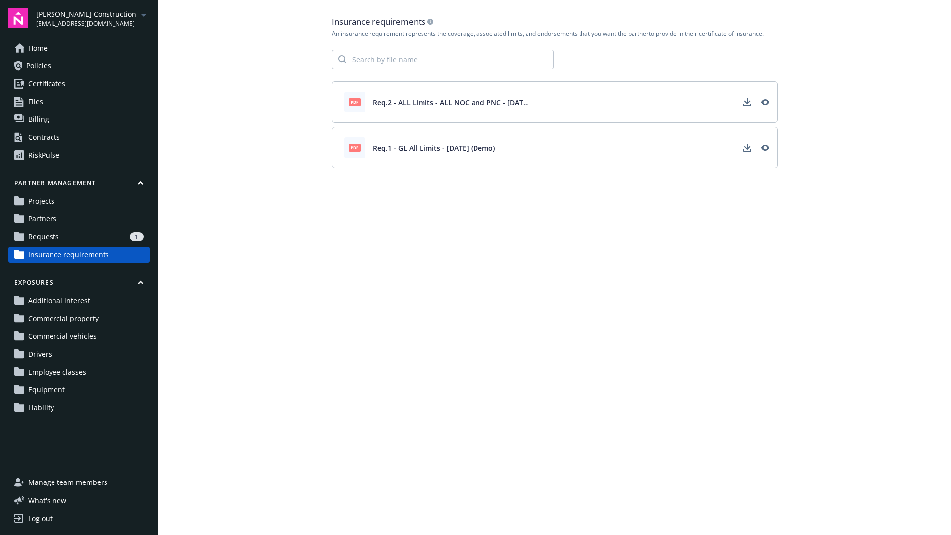
click at [140, 19] on icon "arrowDropDown" at bounding box center [144, 15] width 12 height 12
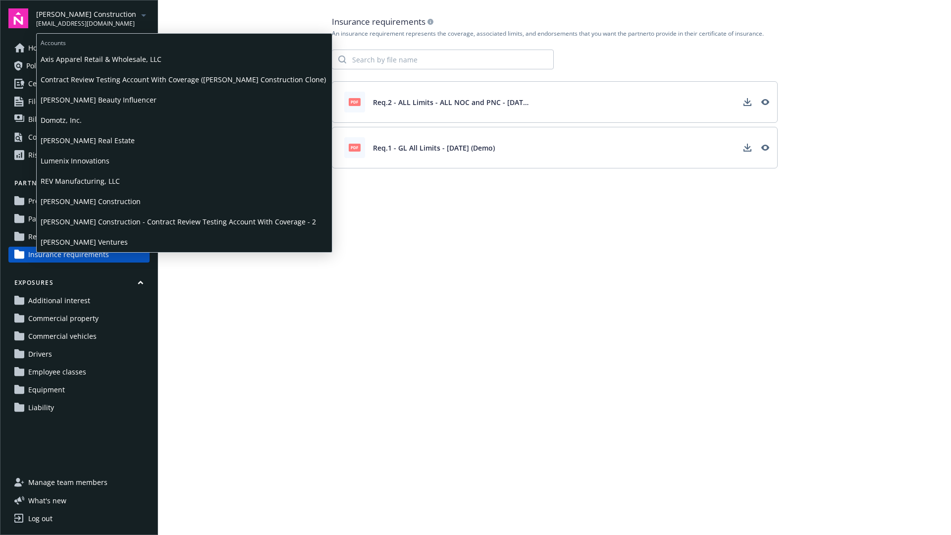
click at [87, 141] on span "[PERSON_NAME] Real Estate" at bounding box center [184, 140] width 287 height 20
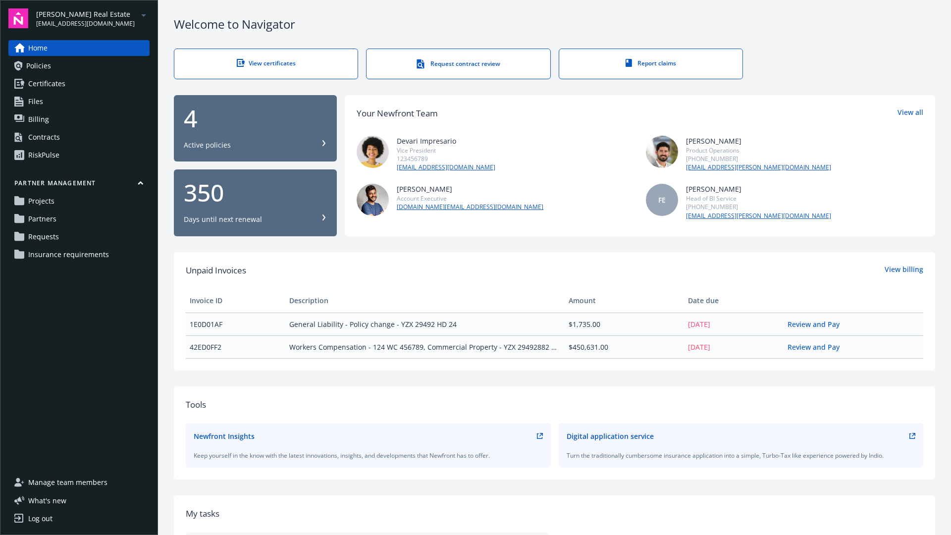
click at [142, 14] on icon "arrowDropDown" at bounding box center [143, 15] width 5 height 2
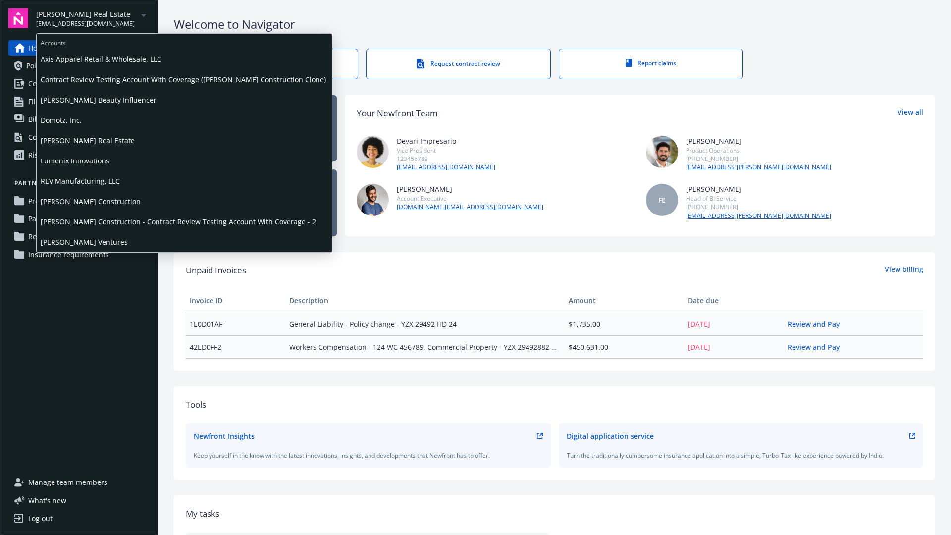
click at [65, 202] on span "[PERSON_NAME] Construction" at bounding box center [184, 201] width 287 height 20
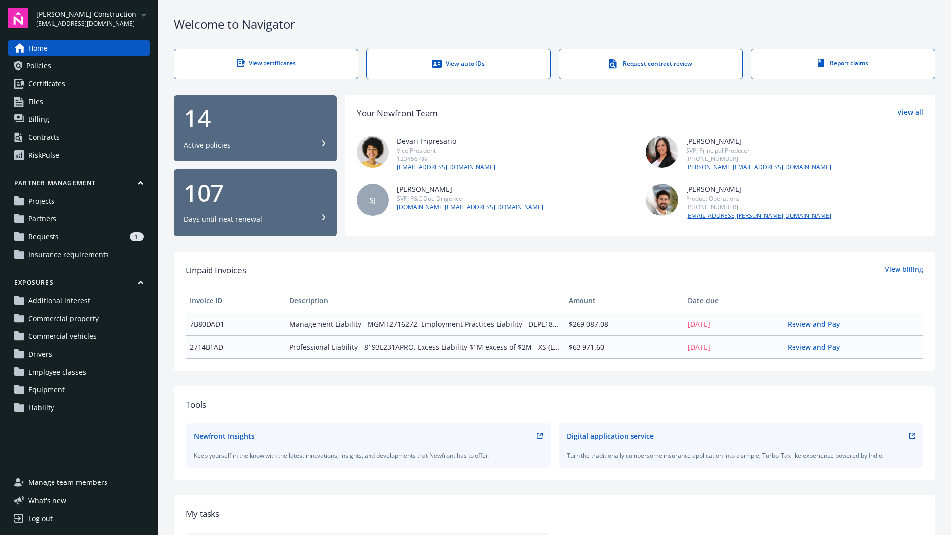
click at [50, 86] on span "Certificates" at bounding box center [46, 84] width 37 height 16
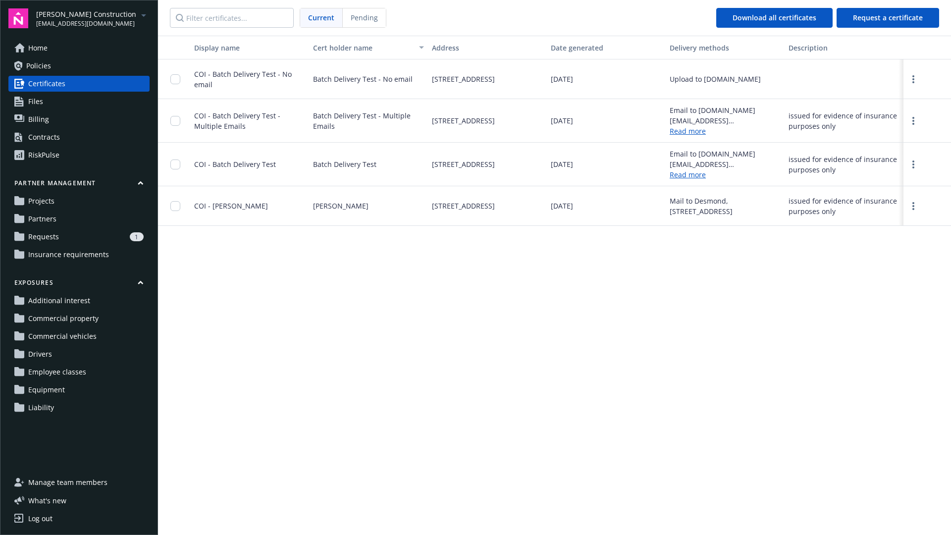
click at [42, 68] on span "Policies" at bounding box center [38, 66] width 25 height 16
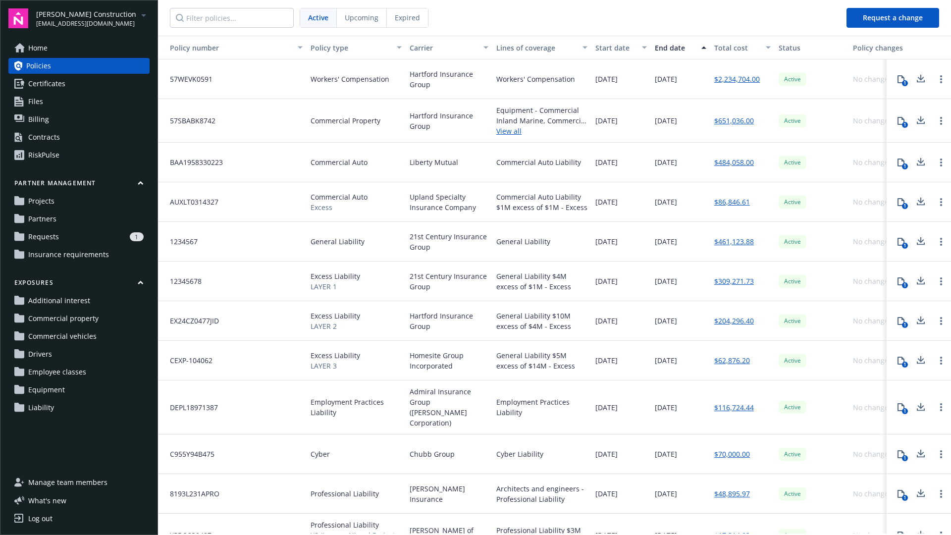
click at [39, 155] on div "RiskPulse" at bounding box center [43, 155] width 31 height 16
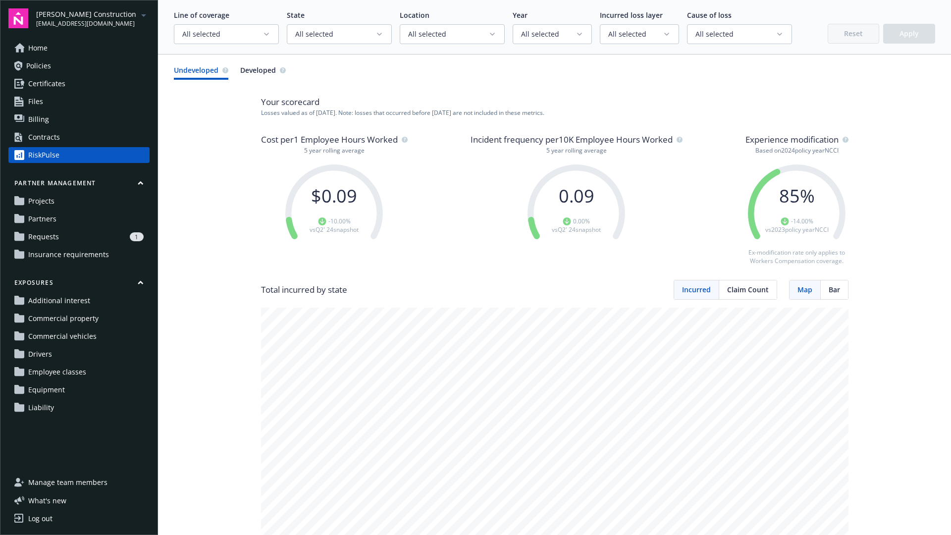
click at [59, 233] on link "Requests 1" at bounding box center [78, 237] width 141 height 16
